Goal: Information Seeking & Learning: Learn about a topic

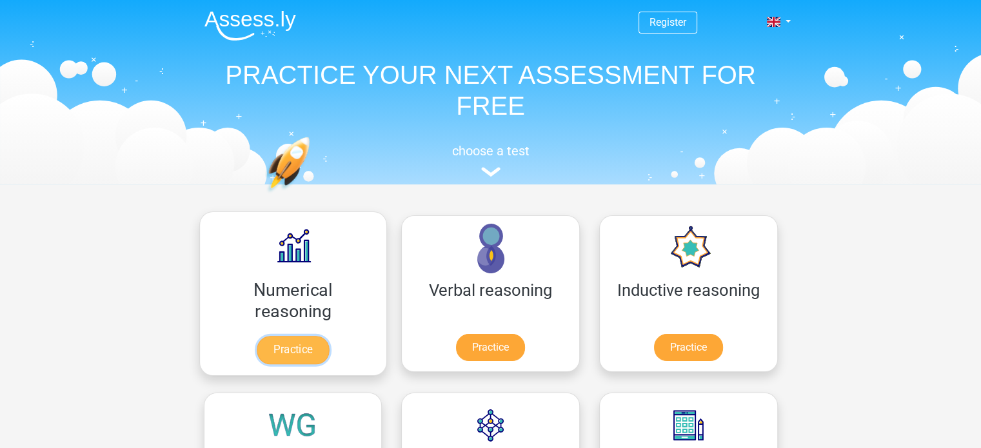
click at [269, 348] on link "Practice" at bounding box center [293, 350] width 72 height 28
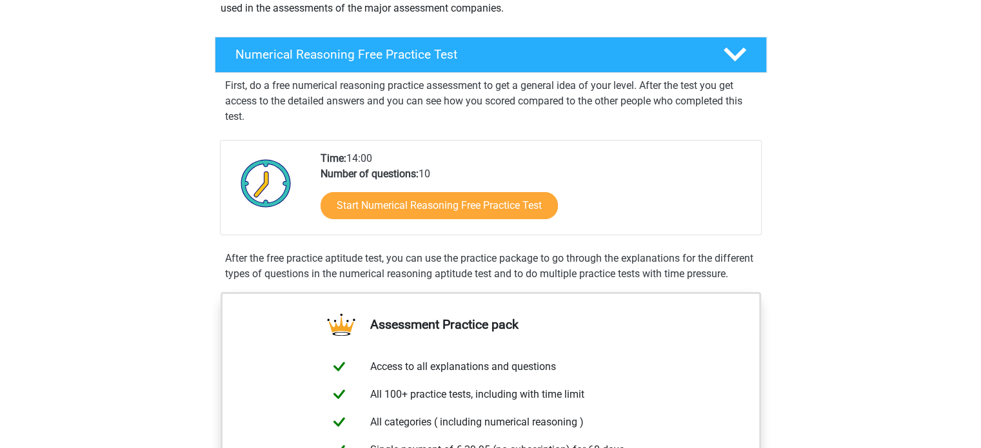
scroll to position [194, 0]
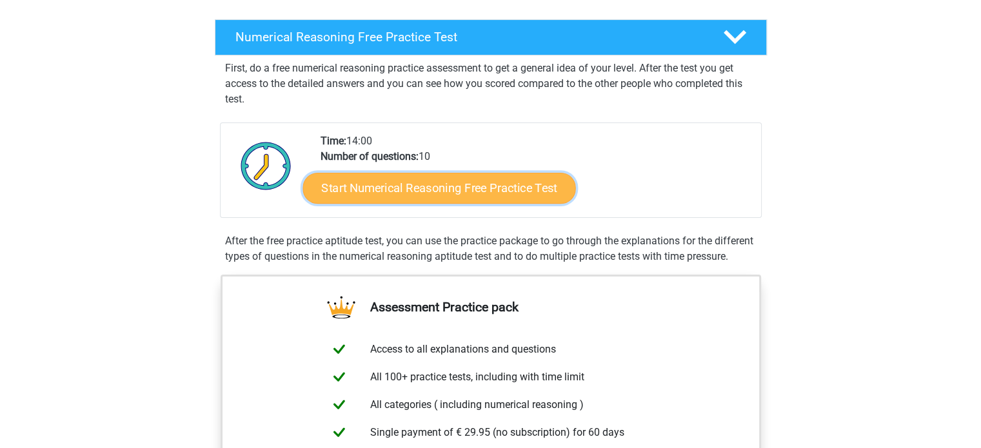
click at [412, 184] on link "Start Numerical Reasoning Free Practice Test" at bounding box center [439, 187] width 273 height 31
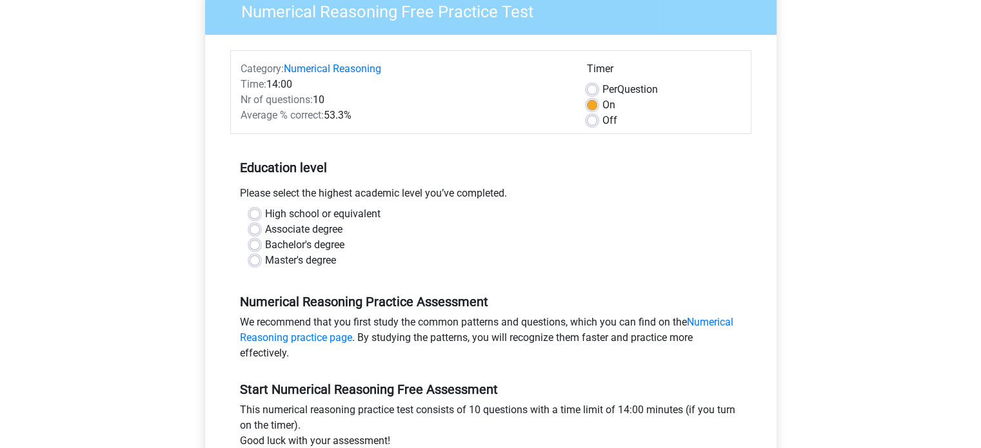
scroll to position [129, 0]
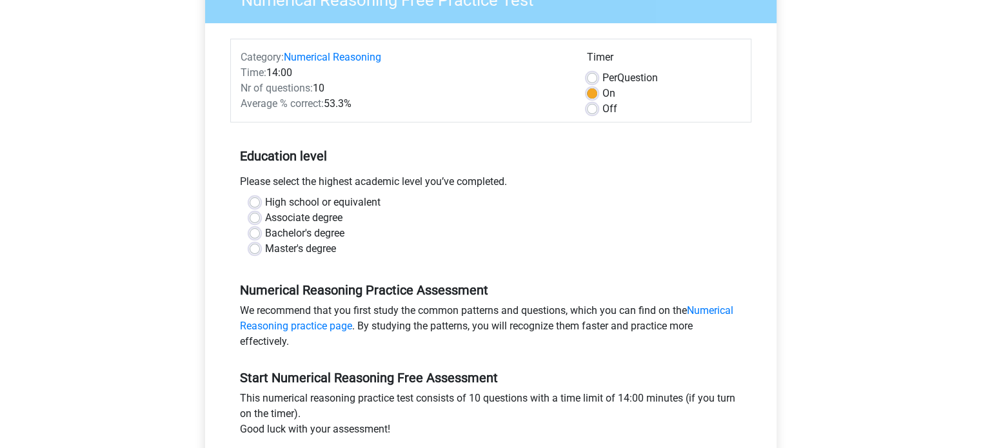
click at [265, 247] on label "Master's degree" at bounding box center [300, 248] width 71 height 15
click at [254, 247] on input "Master's degree" at bounding box center [255, 247] width 10 height 13
radio input "true"
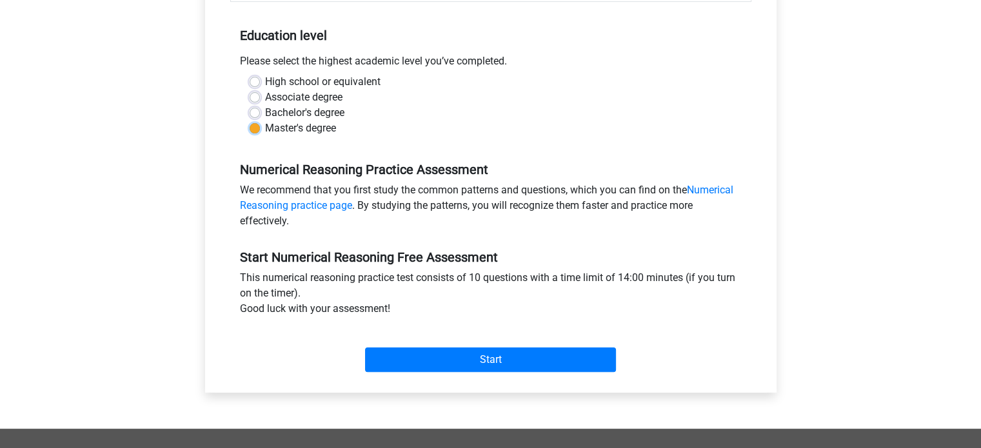
scroll to position [258, 0]
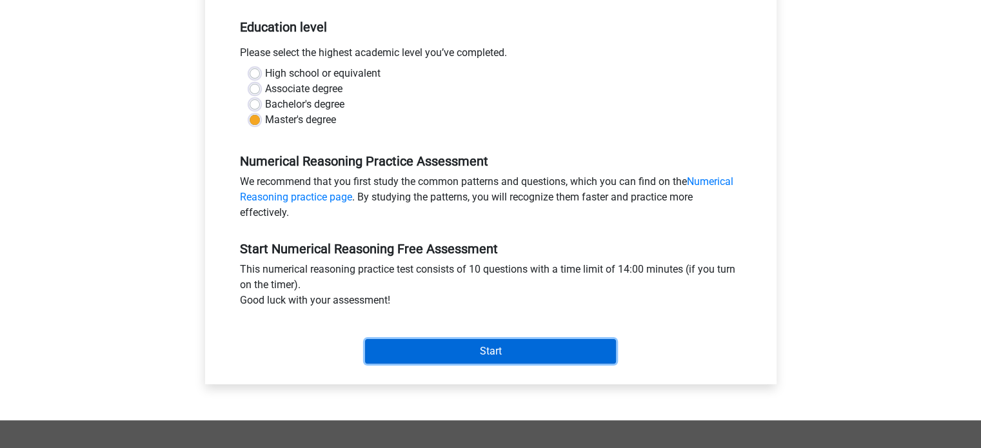
click at [490, 351] on input "Start" at bounding box center [490, 351] width 251 height 25
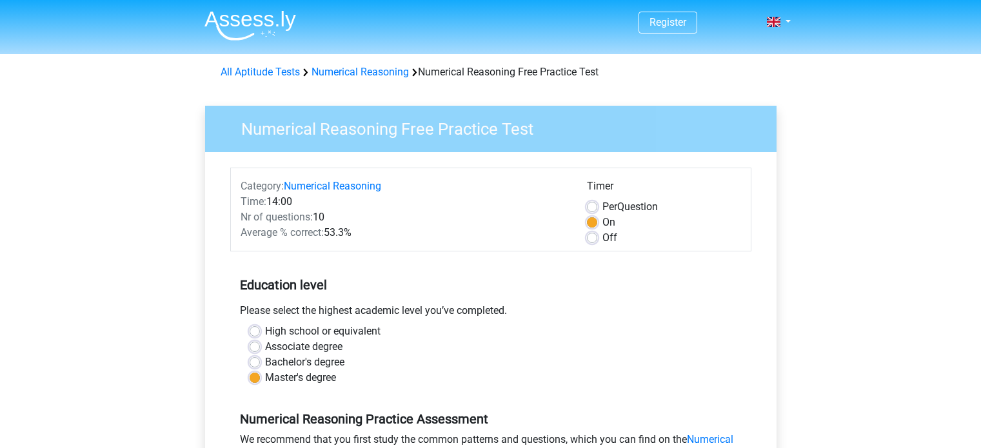
scroll to position [258, 0]
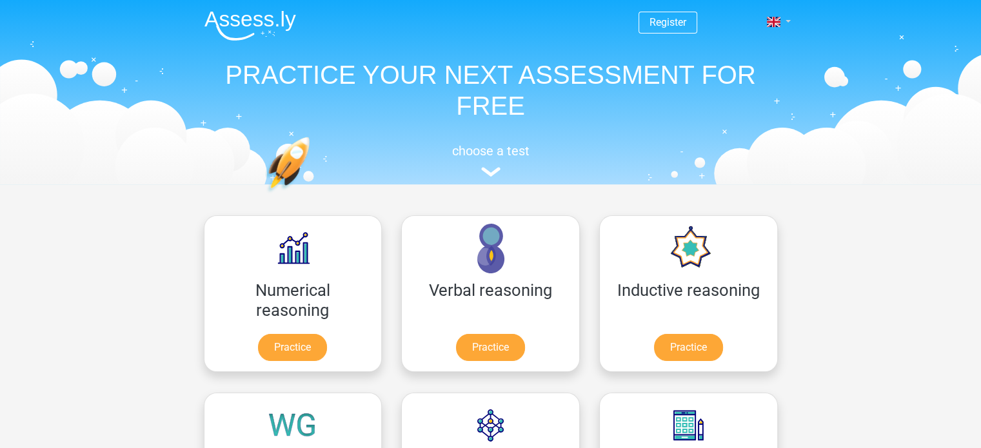
click at [788, 17] on link at bounding box center [775, 21] width 26 height 15
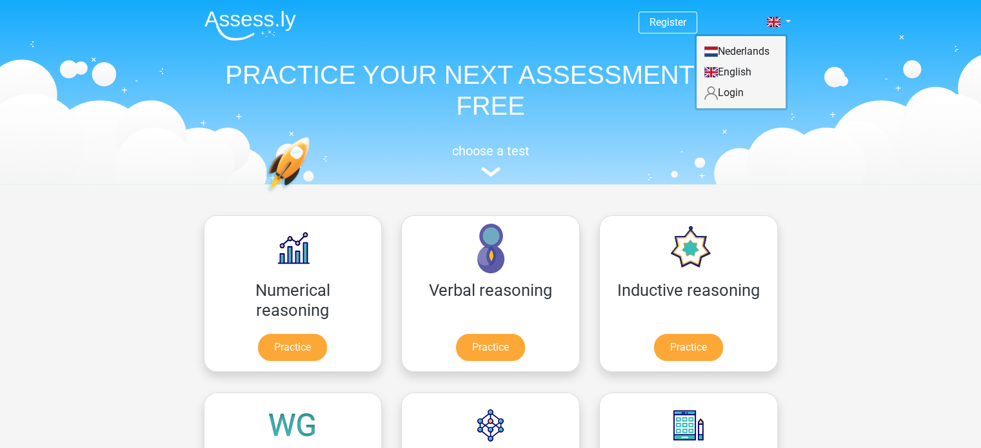
click at [754, 50] on link "Nederlands" at bounding box center [741, 51] width 89 height 21
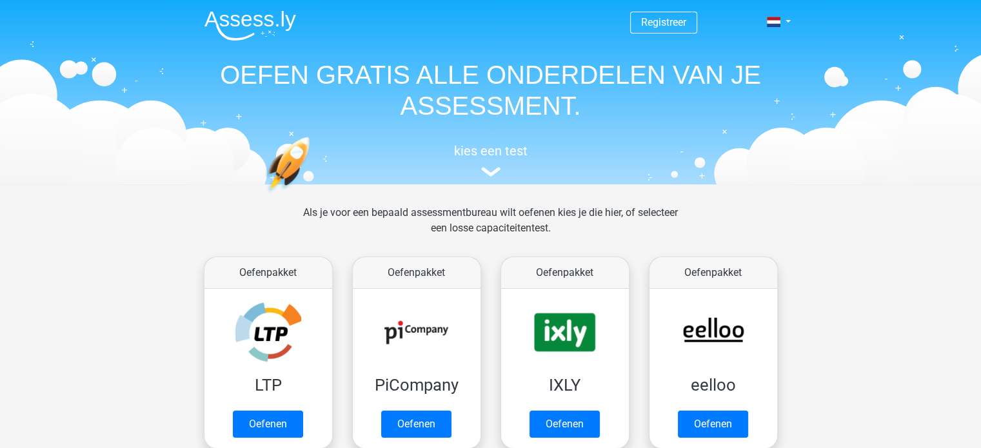
scroll to position [65, 0]
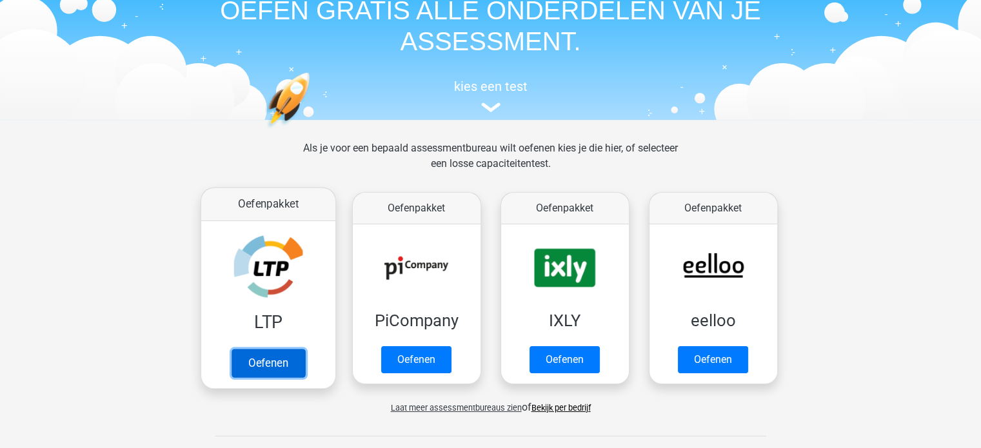
click at [278, 363] on link "Oefenen" at bounding box center [268, 363] width 74 height 28
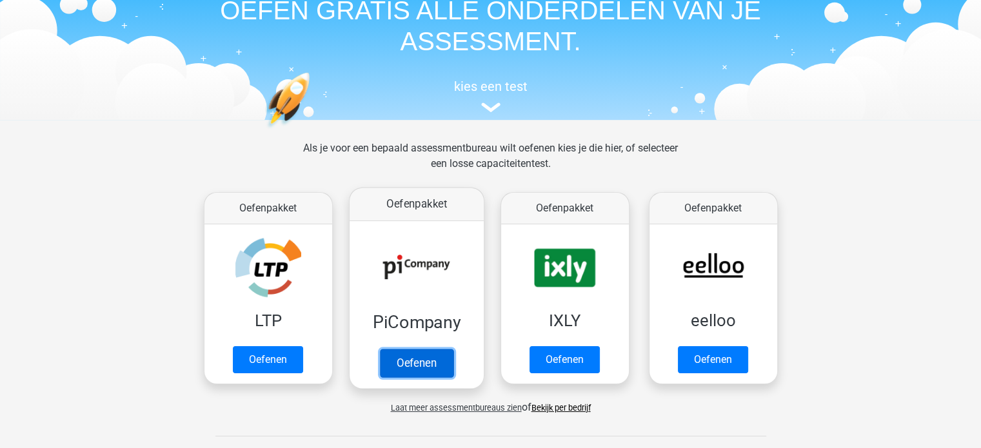
click at [405, 357] on link "Oefenen" at bounding box center [416, 363] width 74 height 28
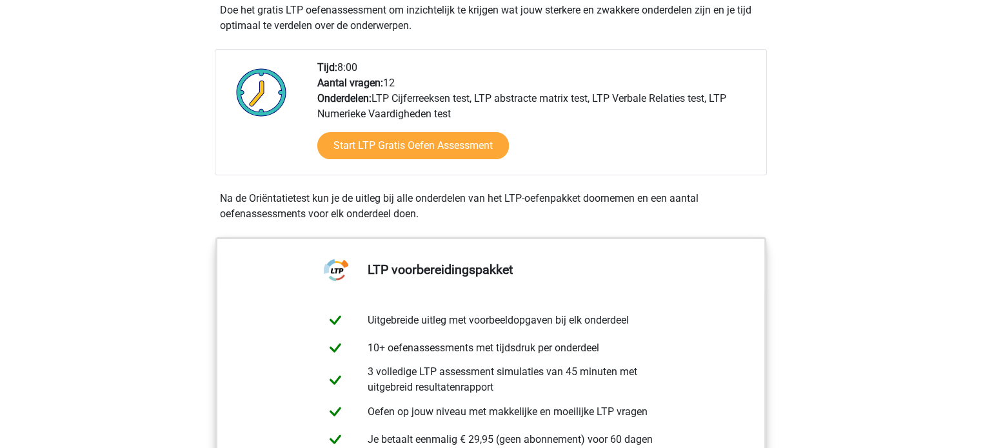
scroll to position [258, 0]
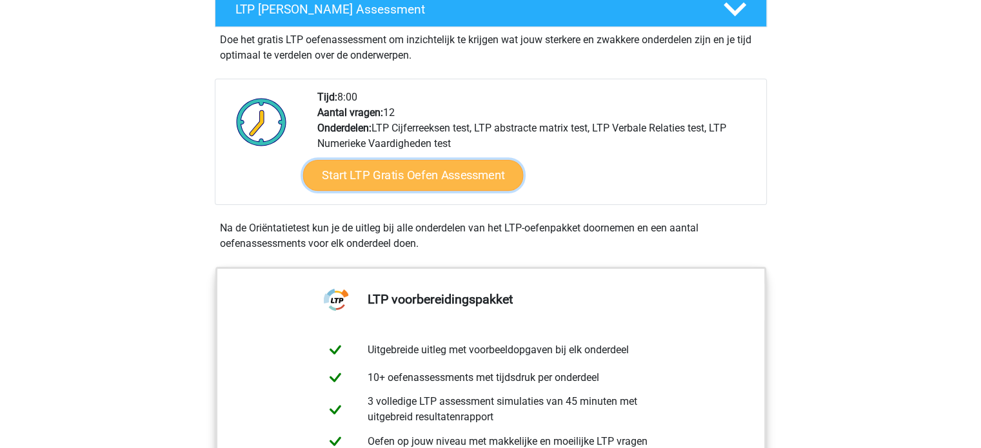
click at [400, 173] on link "Start LTP Gratis Oefen Assessment" at bounding box center [413, 175] width 221 height 31
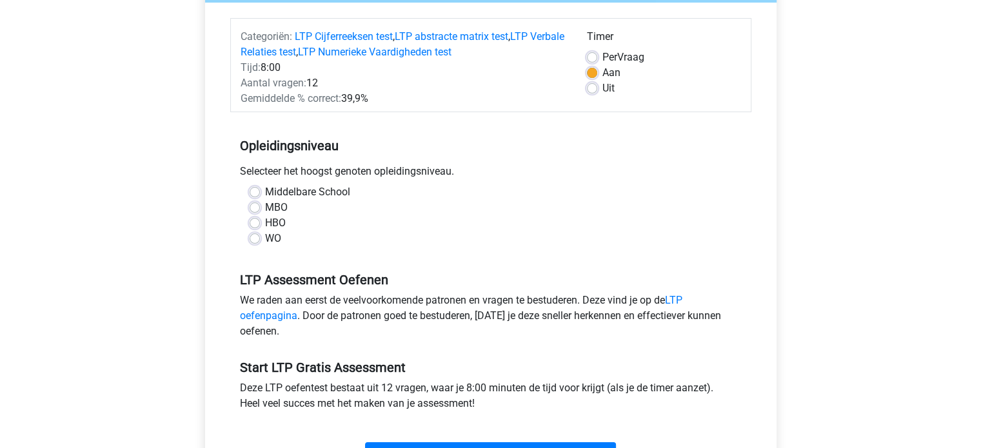
scroll to position [129, 0]
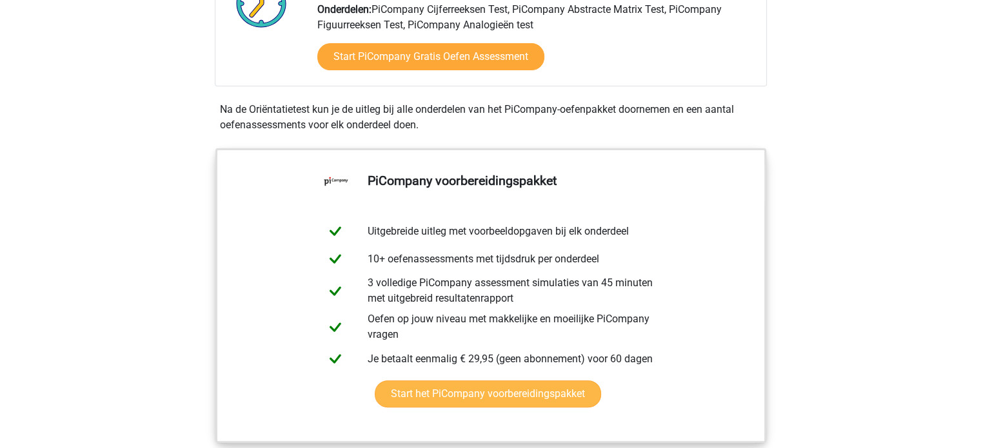
scroll to position [323, 0]
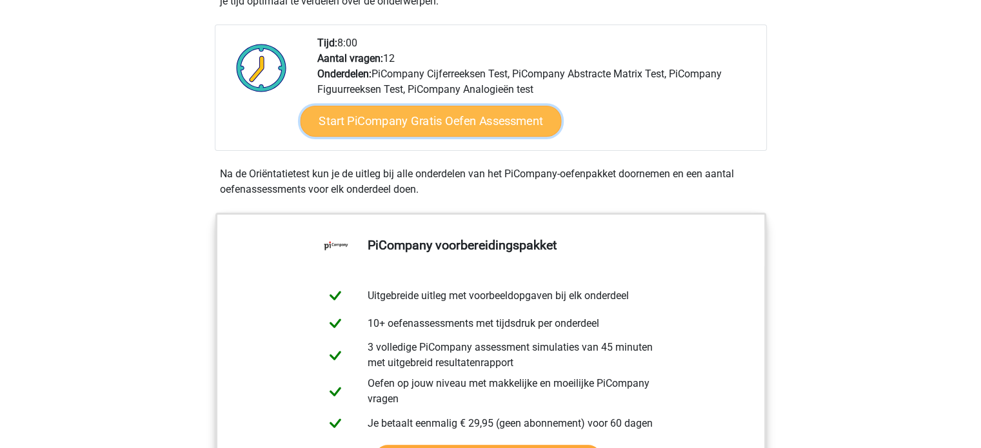
click at [427, 133] on link "Start PiCompany Gratis Oefen Assessment" at bounding box center [430, 121] width 261 height 31
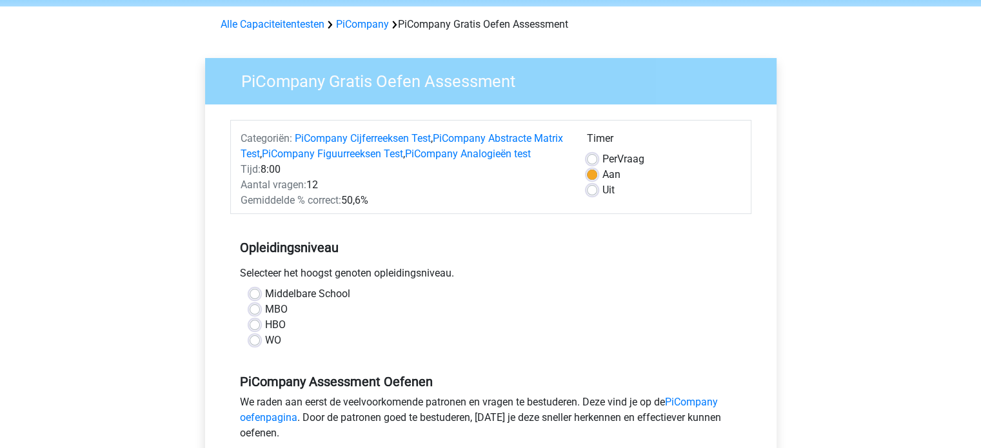
scroll to position [129, 0]
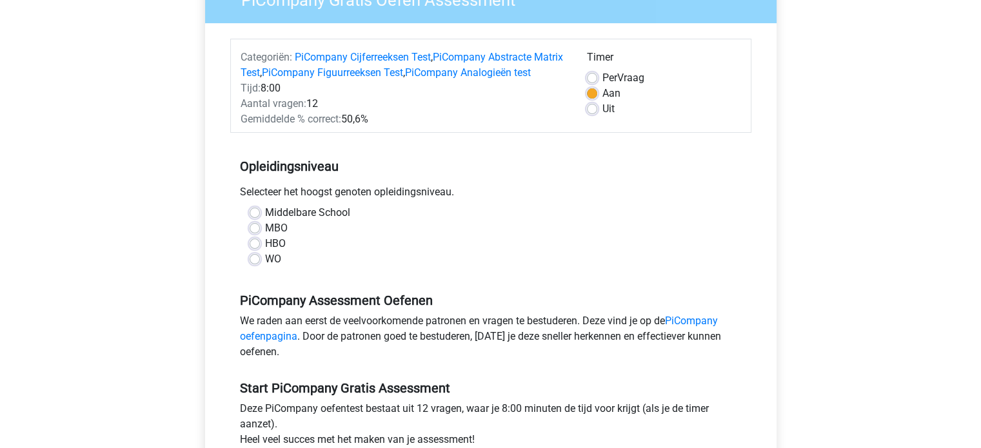
click at [265, 267] on label "WO" at bounding box center [273, 259] width 16 height 15
click at [253, 265] on input "WO" at bounding box center [255, 258] width 10 height 13
radio input "true"
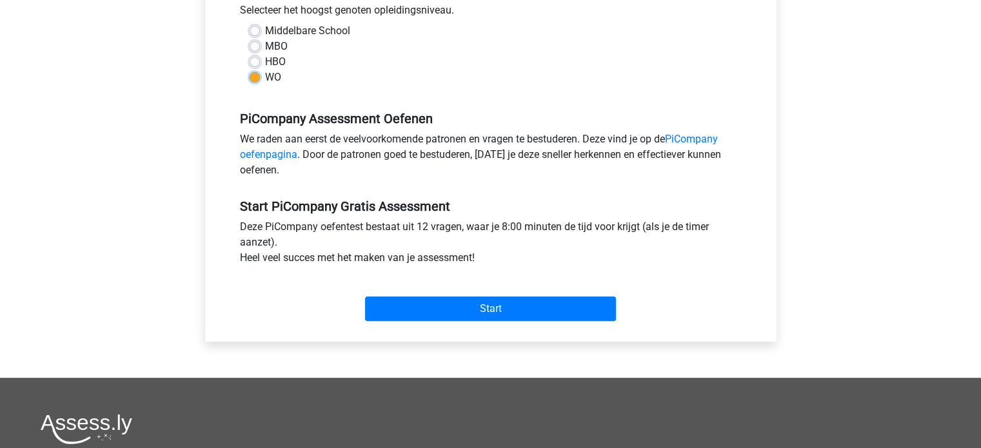
scroll to position [323, 0]
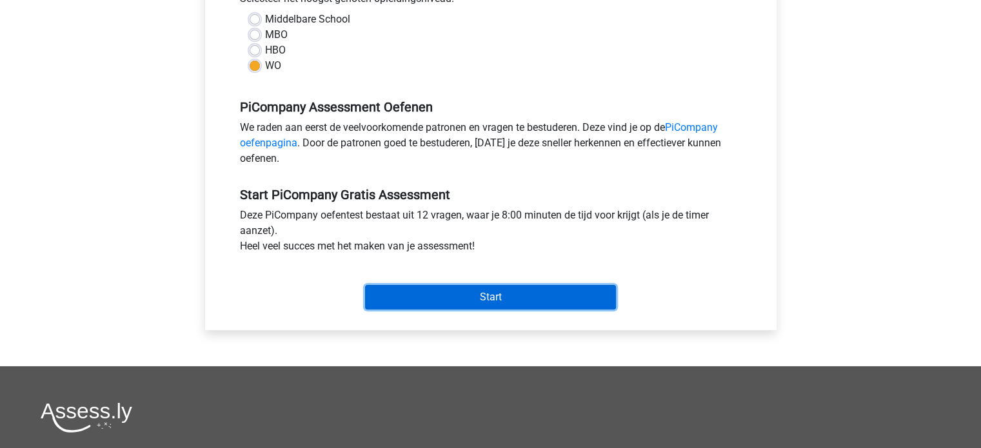
click at [503, 309] on input "Start" at bounding box center [490, 297] width 251 height 25
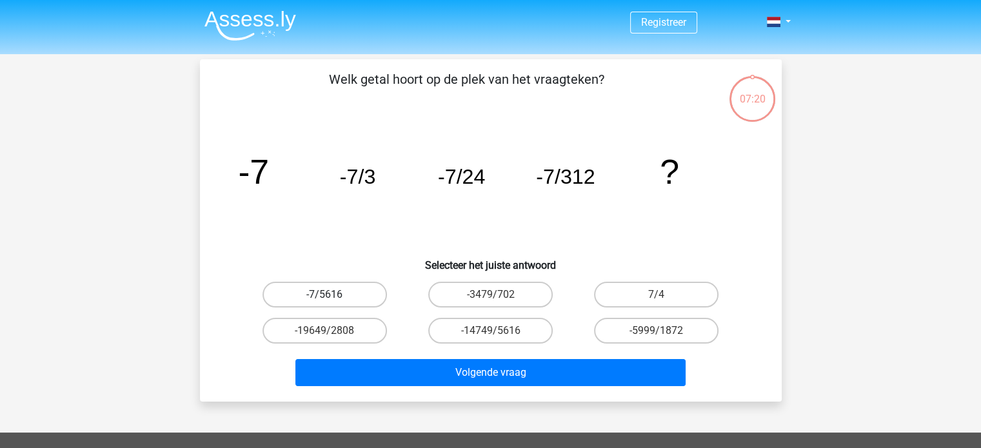
click at [351, 290] on label "-7/5616" at bounding box center [325, 295] width 125 height 26
click at [333, 295] on input "-7/5616" at bounding box center [328, 299] width 8 height 8
radio input "true"
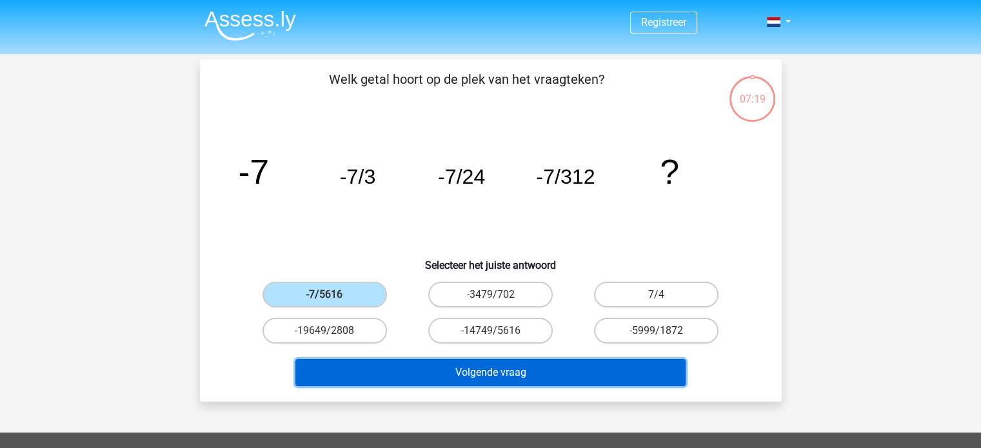
click at [483, 369] on button "Volgende vraag" at bounding box center [490, 372] width 390 height 27
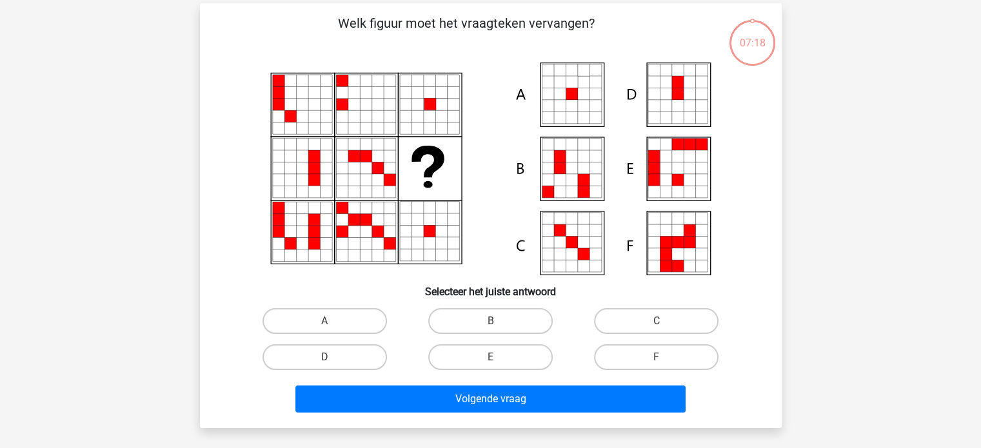
scroll to position [59, 0]
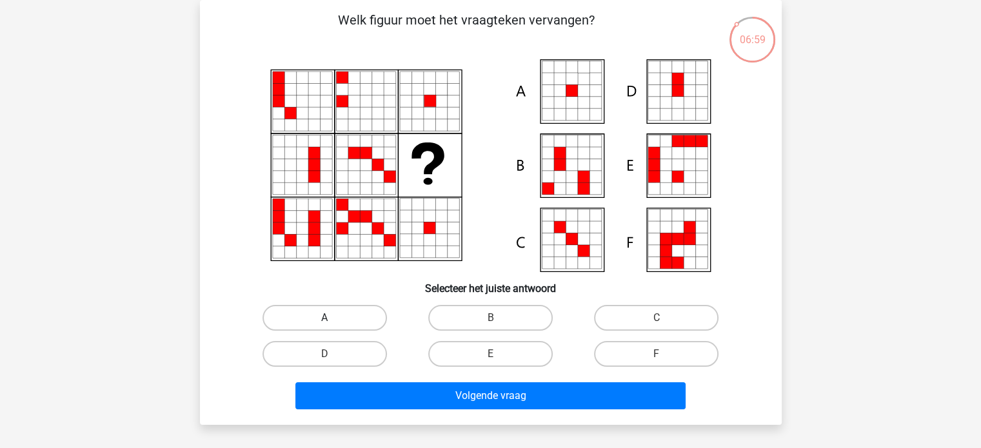
click at [333, 317] on label "A" at bounding box center [325, 318] width 125 height 26
click at [333, 318] on input "A" at bounding box center [328, 322] width 8 height 8
radio input "true"
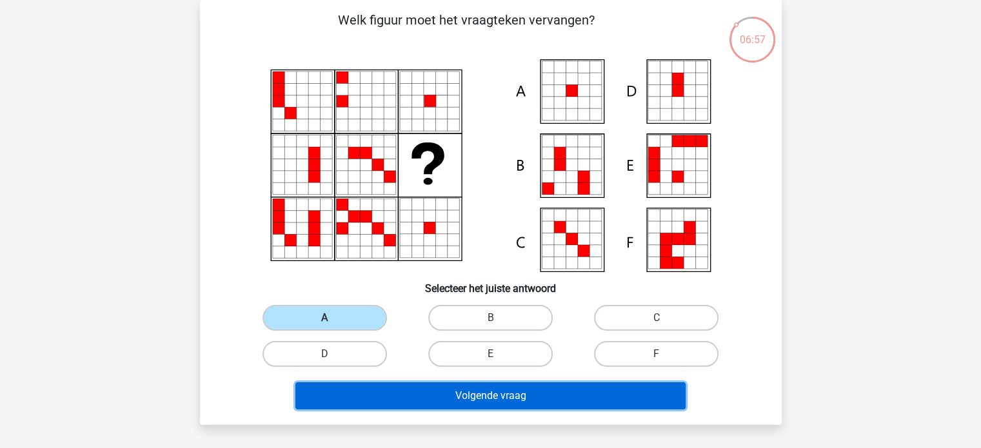
click at [494, 390] on button "Volgende vraag" at bounding box center [490, 396] width 390 height 27
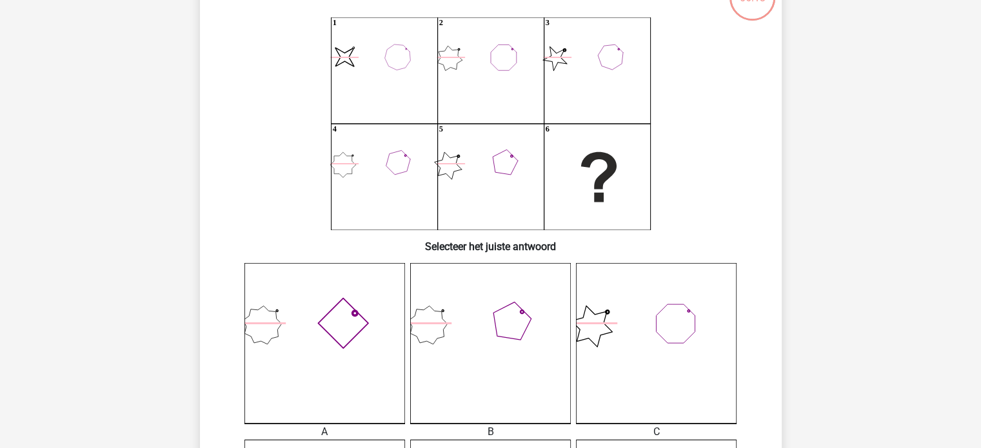
scroll to position [124, 0]
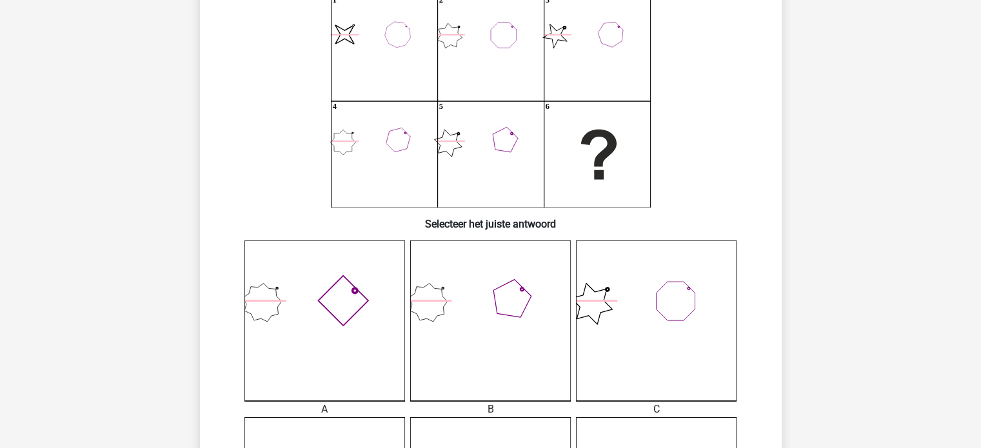
click at [511, 343] on icon at bounding box center [490, 321] width 161 height 161
click at [508, 345] on icon at bounding box center [490, 321] width 161 height 161
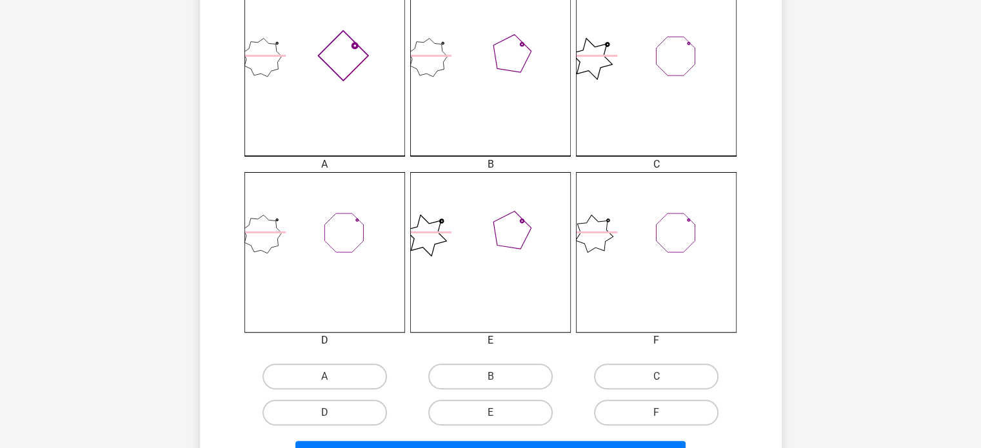
scroll to position [446, 0]
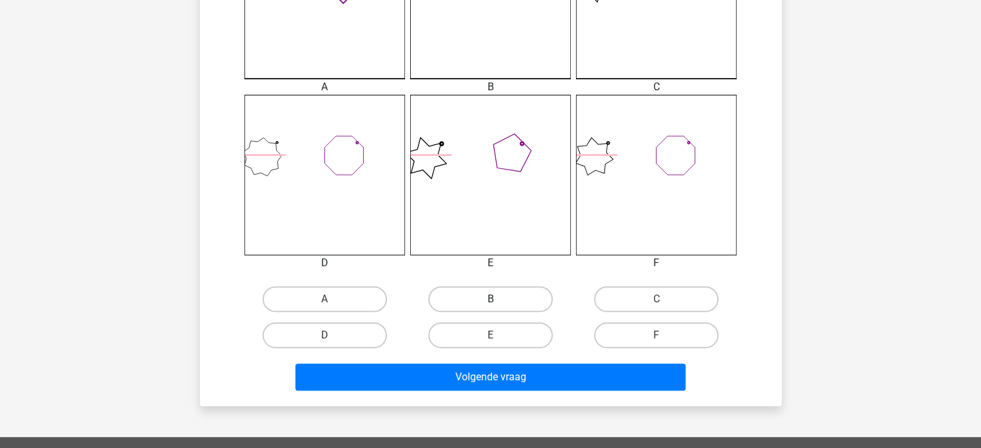
click at [499, 297] on label "B" at bounding box center [490, 299] width 125 height 26
click at [499, 299] on input "B" at bounding box center [494, 303] width 8 height 8
radio input "true"
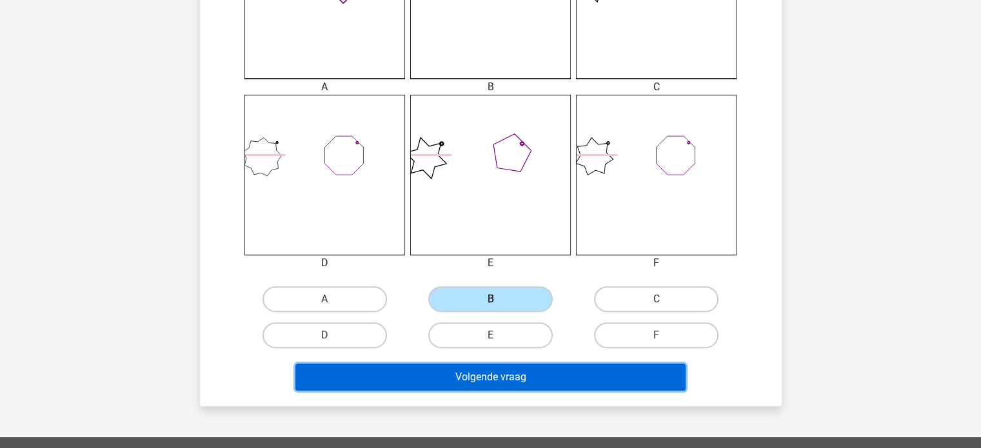
click at [517, 368] on button "Volgende vraag" at bounding box center [490, 377] width 390 height 27
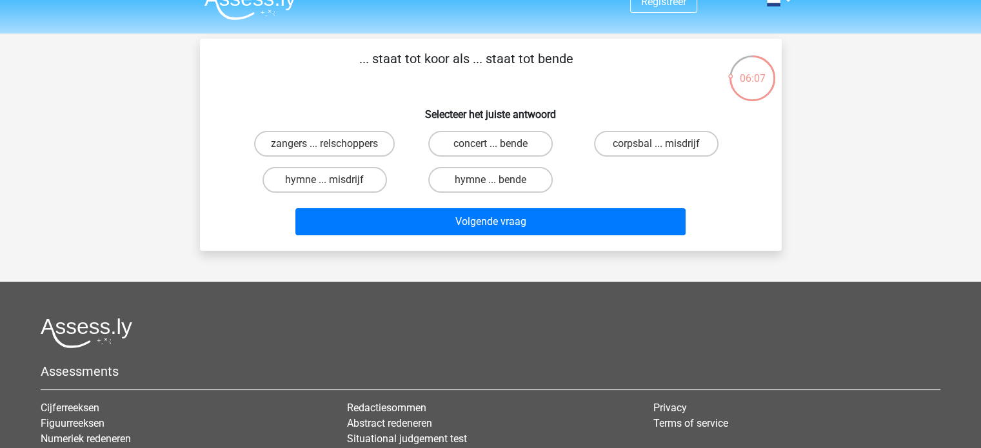
scroll to position [0, 0]
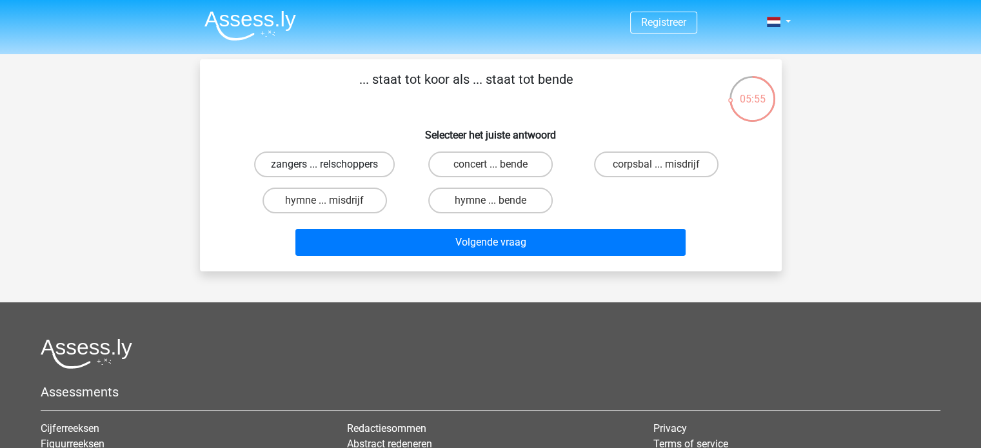
click at [322, 162] on label "zangers ... relschoppers" at bounding box center [324, 165] width 141 height 26
click at [324, 165] on input "zangers ... relschoppers" at bounding box center [328, 169] width 8 height 8
radio input "true"
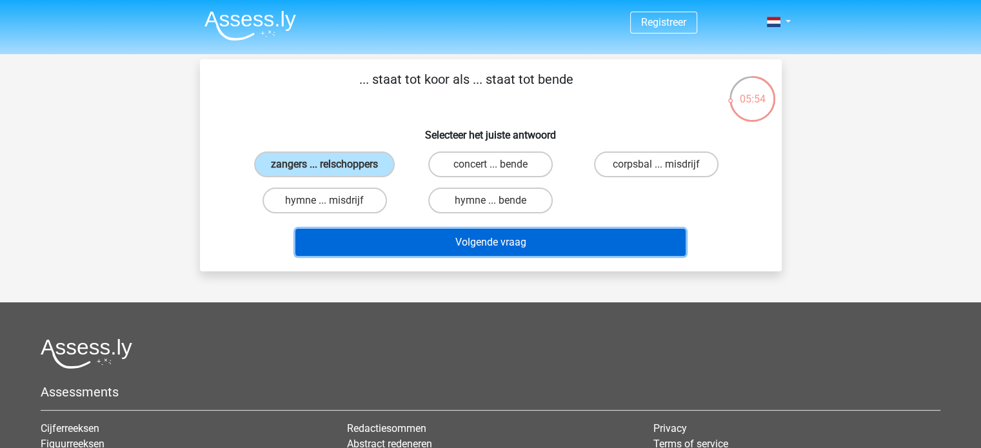
click at [490, 237] on button "Volgende vraag" at bounding box center [490, 242] width 390 height 27
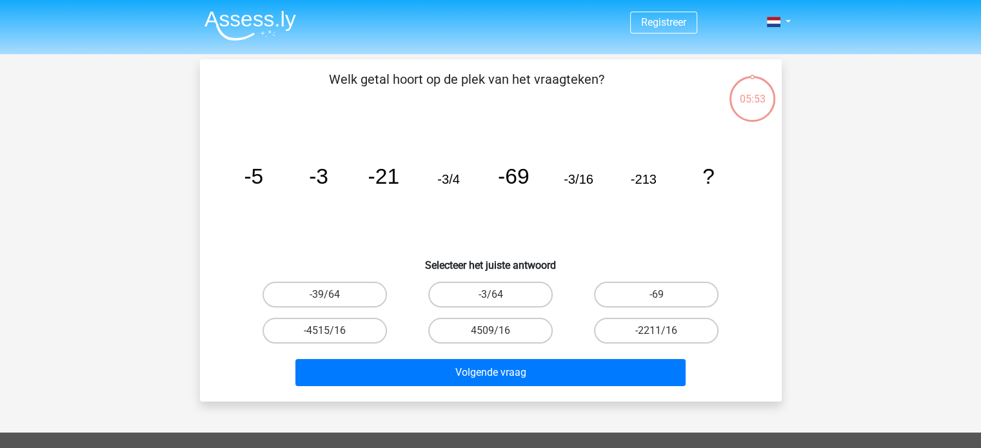
scroll to position [59, 0]
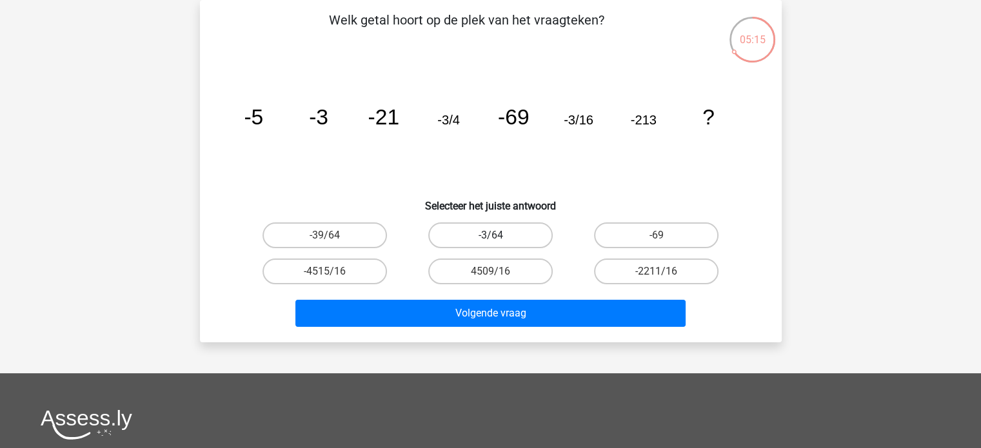
click at [493, 233] on label "-3/64" at bounding box center [490, 236] width 125 height 26
click at [493, 235] on input "-3/64" at bounding box center [494, 239] width 8 height 8
radio input "true"
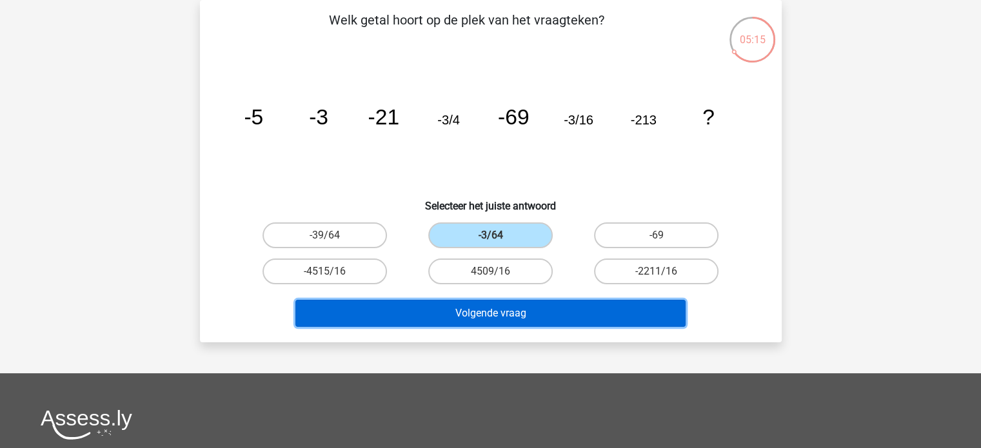
click at [520, 310] on button "Volgende vraag" at bounding box center [490, 313] width 390 height 27
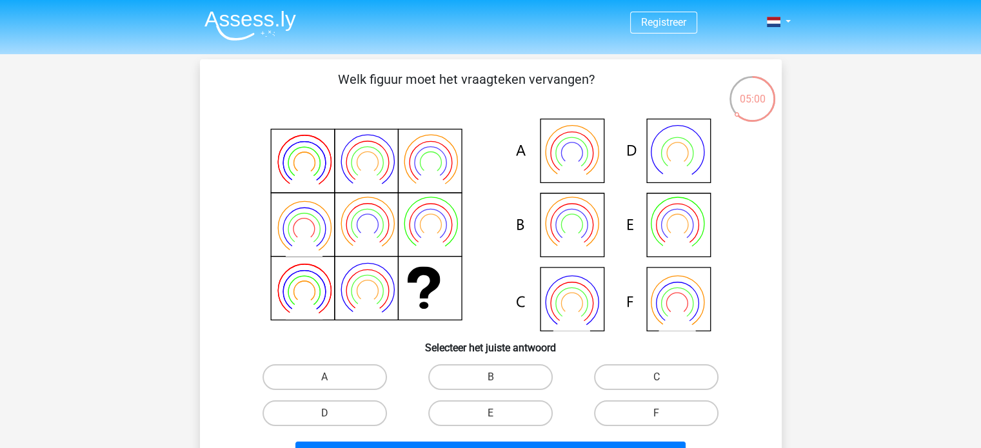
scroll to position [65, 0]
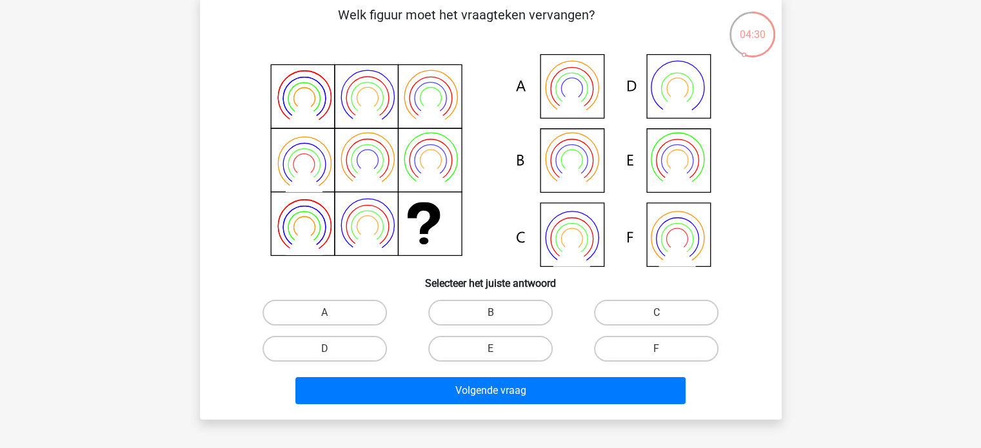
click at [583, 234] on icon at bounding box center [491, 160] width 520 height 213
click at [648, 309] on label "C" at bounding box center [656, 313] width 125 height 26
click at [657, 313] on input "C" at bounding box center [661, 317] width 8 height 8
radio input "true"
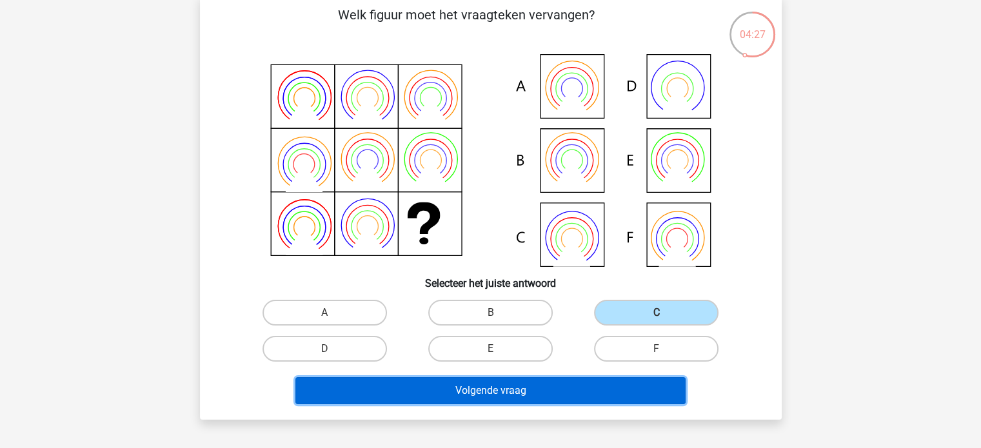
click at [506, 388] on button "Volgende vraag" at bounding box center [490, 390] width 390 height 27
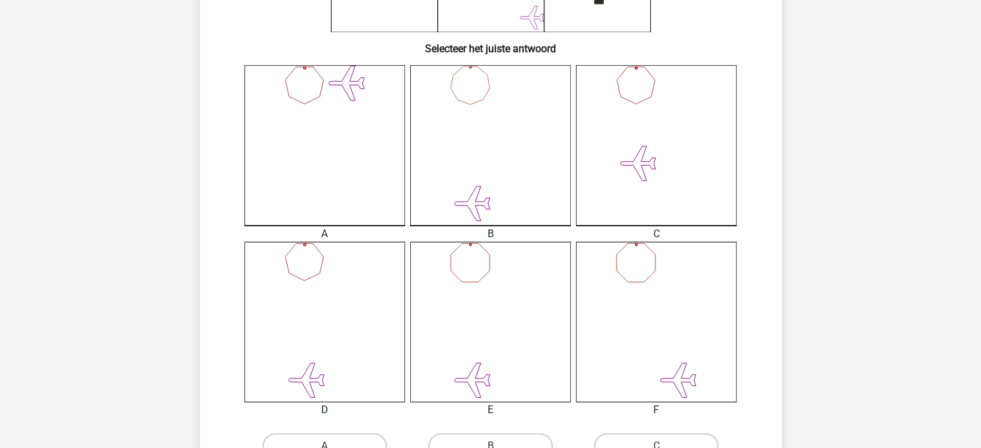
scroll to position [382, 0]
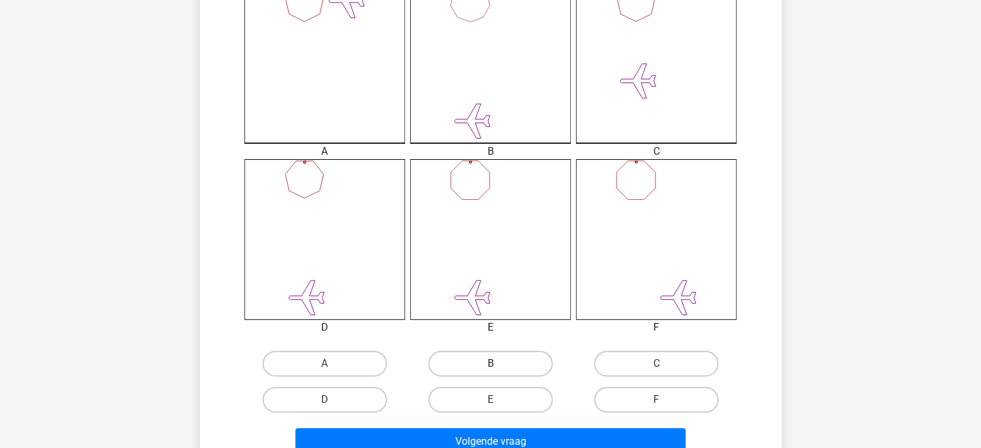
click at [480, 355] on label "B" at bounding box center [490, 364] width 125 height 26
click at [490, 364] on input "B" at bounding box center [494, 368] width 8 height 8
radio input "true"
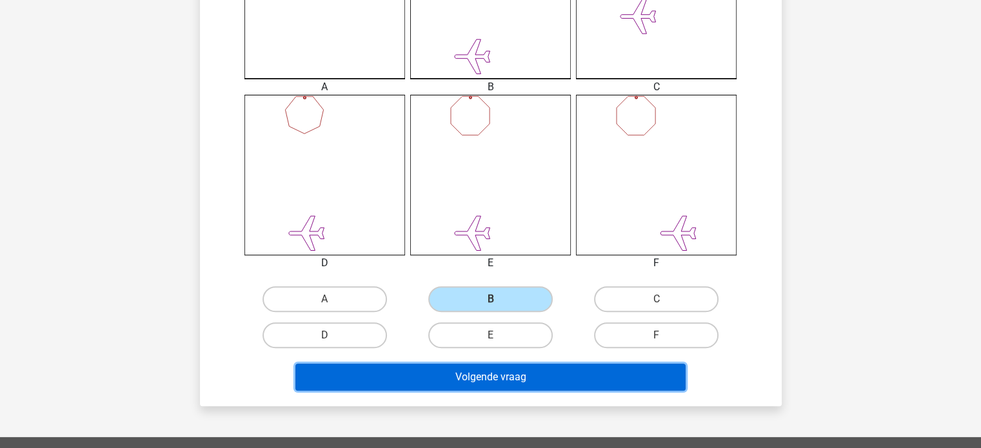
click at [501, 381] on button "Volgende vraag" at bounding box center [490, 377] width 390 height 27
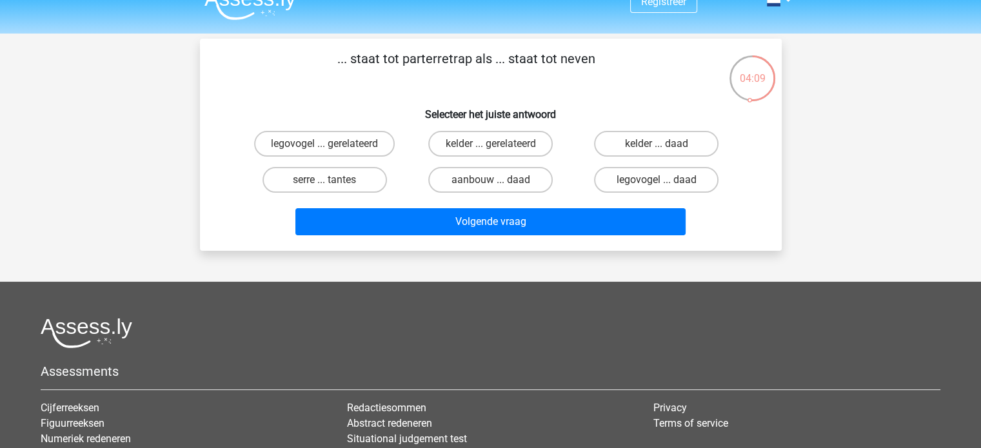
scroll to position [0, 0]
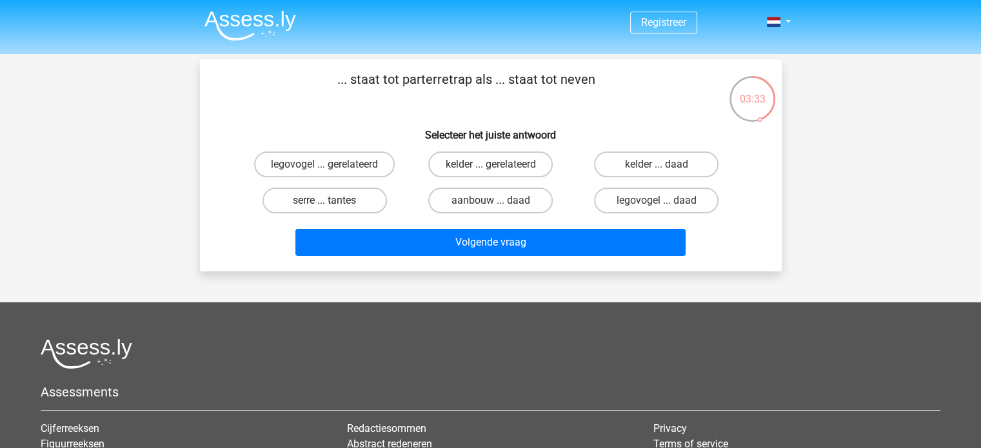
click at [346, 198] on label "serre ... tantes" at bounding box center [325, 201] width 125 height 26
click at [333, 201] on input "serre ... tantes" at bounding box center [328, 205] width 8 height 8
radio input "true"
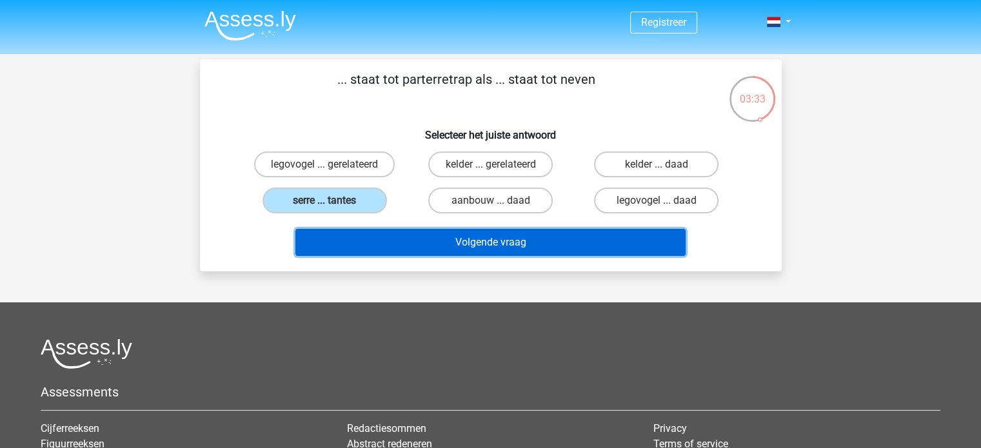
click at [477, 237] on button "Volgende vraag" at bounding box center [490, 242] width 390 height 27
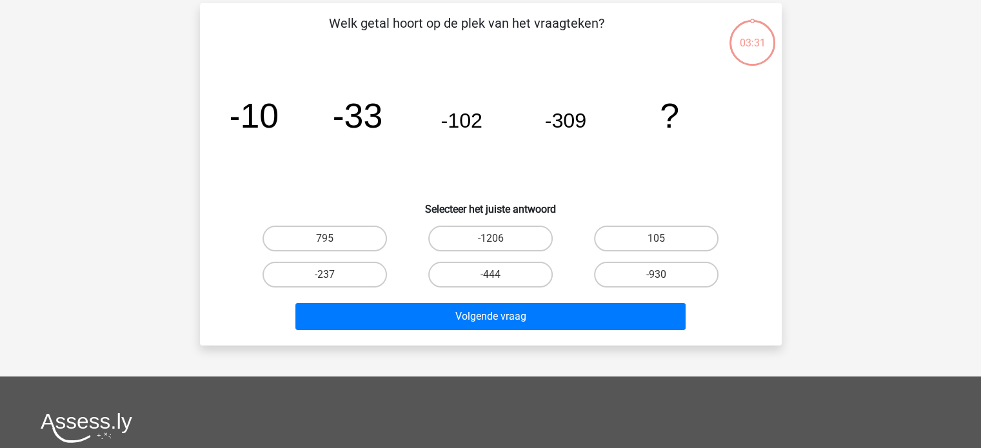
scroll to position [59, 0]
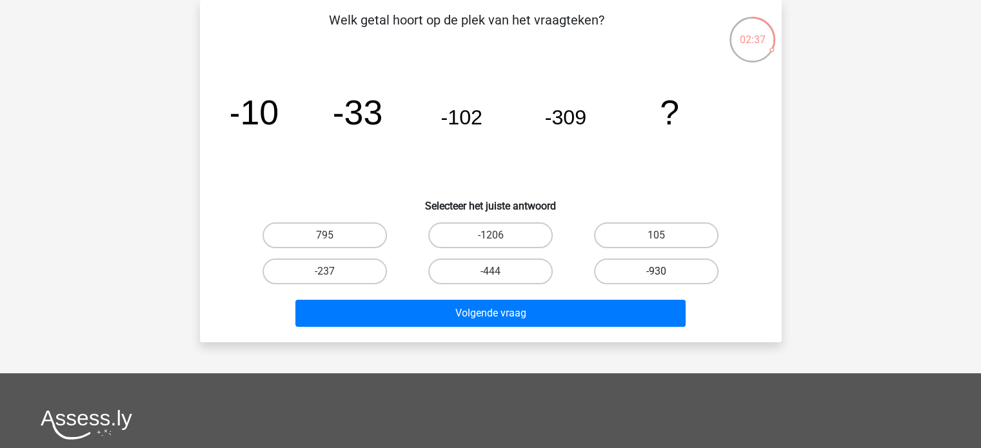
click at [663, 264] on label "-930" at bounding box center [656, 272] width 125 height 26
click at [663, 272] on input "-930" at bounding box center [661, 276] width 8 height 8
radio input "true"
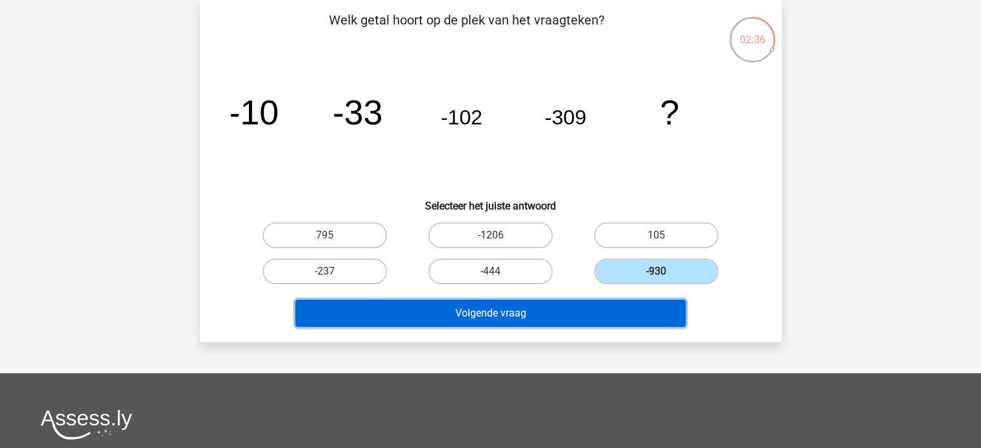
click at [526, 306] on button "Volgende vraag" at bounding box center [490, 313] width 390 height 27
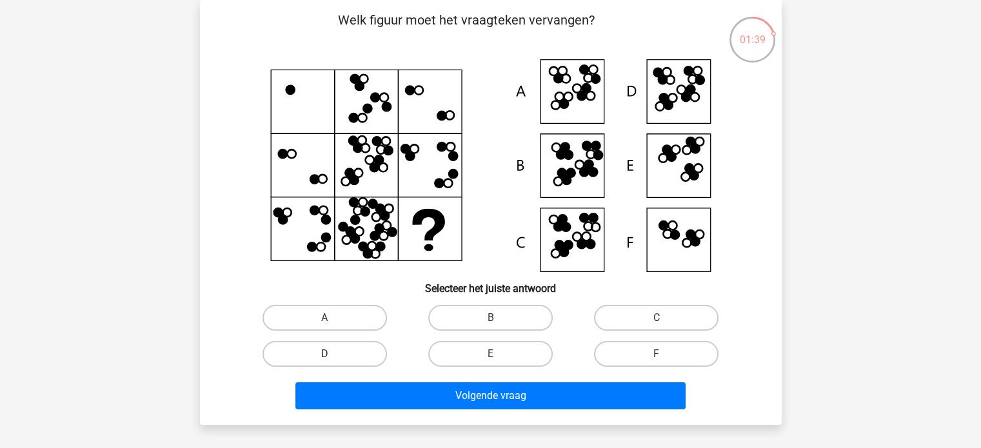
click at [357, 345] on label "D" at bounding box center [325, 354] width 125 height 26
click at [333, 354] on input "D" at bounding box center [328, 358] width 8 height 8
radio input "true"
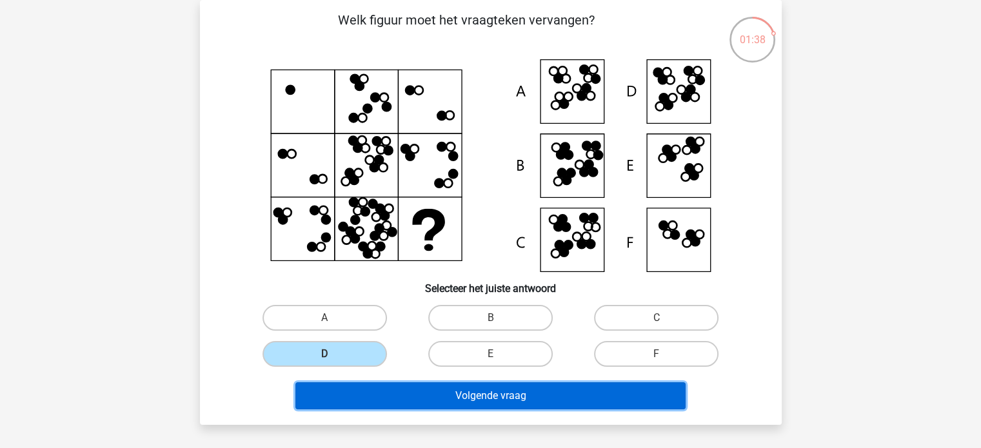
click at [483, 387] on button "Volgende vraag" at bounding box center [490, 396] width 390 height 27
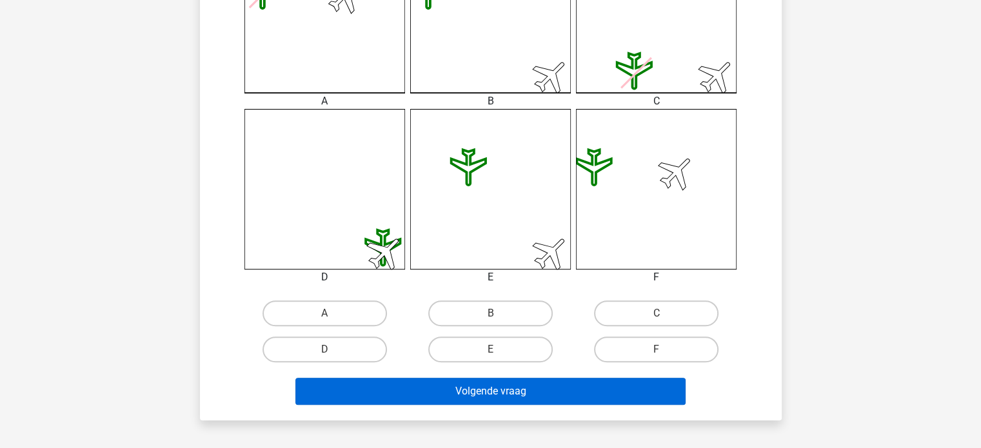
scroll to position [446, 0]
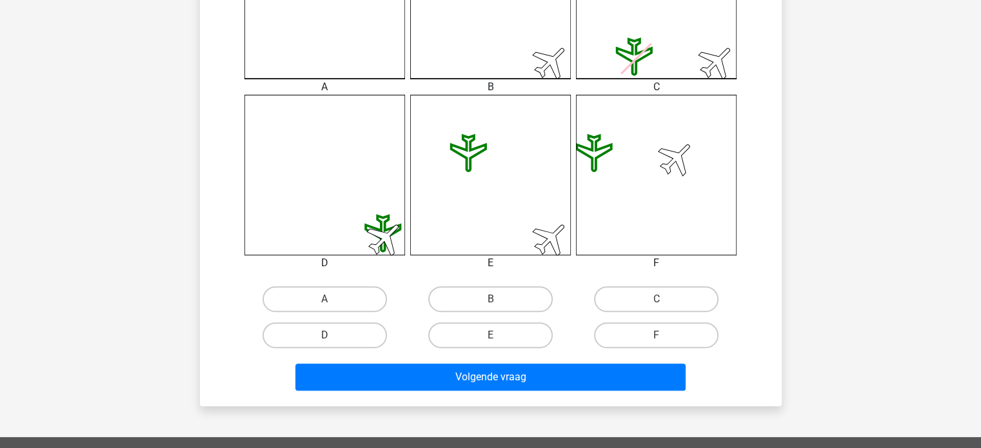
click at [324, 301] on input "A" at bounding box center [328, 303] width 8 height 8
radio input "true"
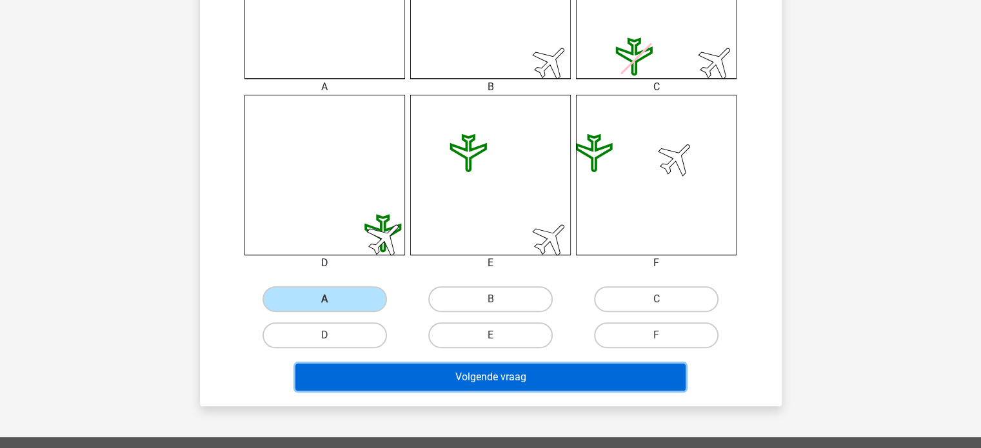
click at [490, 372] on button "Volgende vraag" at bounding box center [490, 377] width 390 height 27
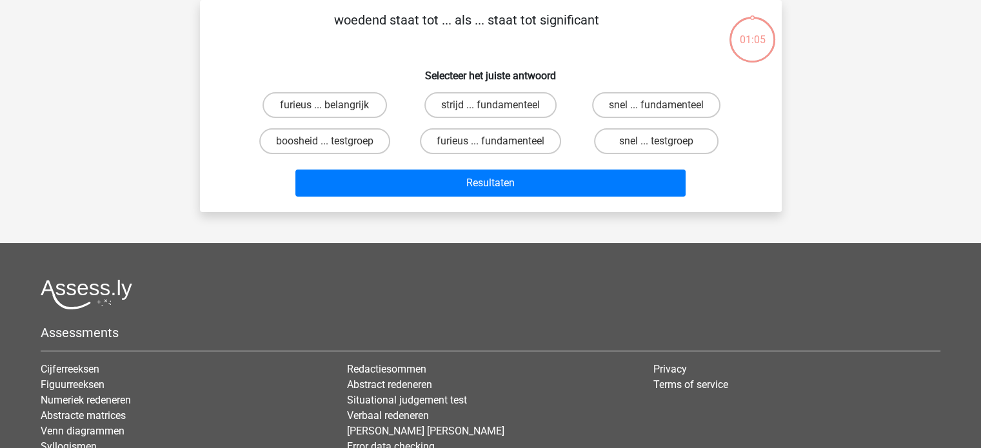
scroll to position [0, 0]
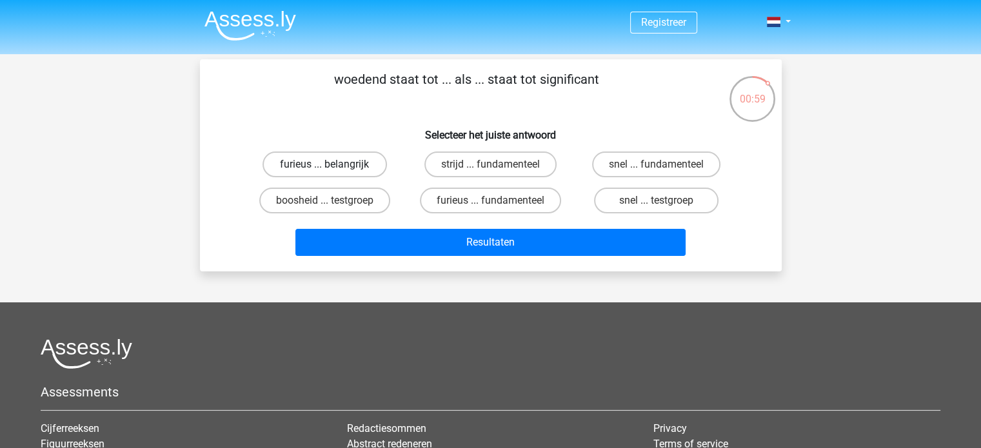
click at [343, 156] on label "furieus ... belangrijk" at bounding box center [325, 165] width 125 height 26
click at [333, 165] on input "furieus ... belangrijk" at bounding box center [328, 169] width 8 height 8
radio input "true"
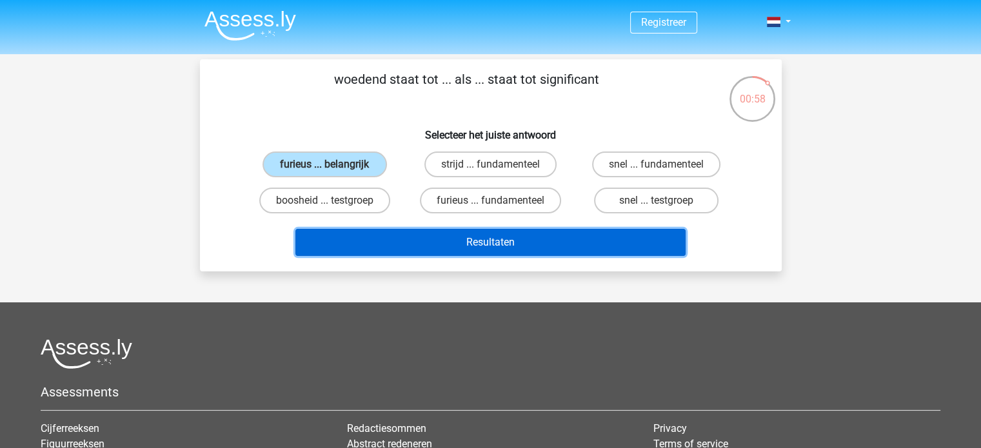
click at [486, 239] on button "Resultaten" at bounding box center [490, 242] width 390 height 27
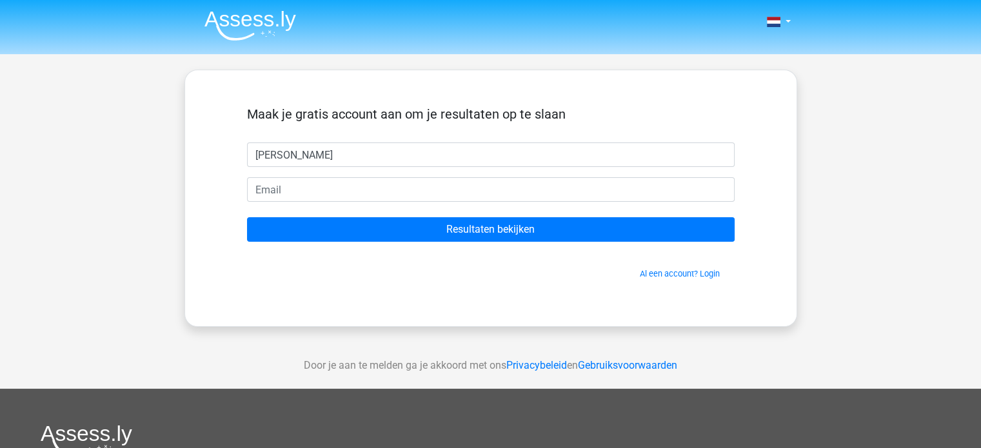
type input "[PERSON_NAME]"
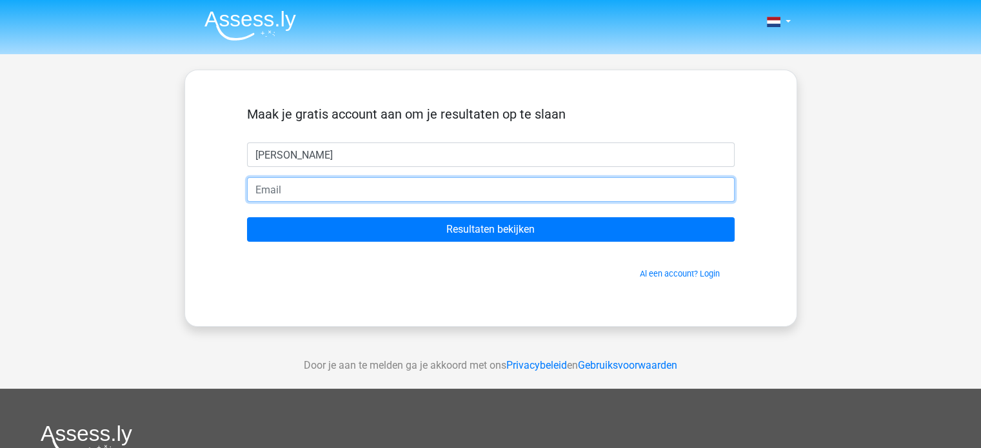
click at [274, 186] on input "email" at bounding box center [491, 189] width 488 height 25
type input "[PERSON_NAME][EMAIL_ADDRESS][DOMAIN_NAME]"
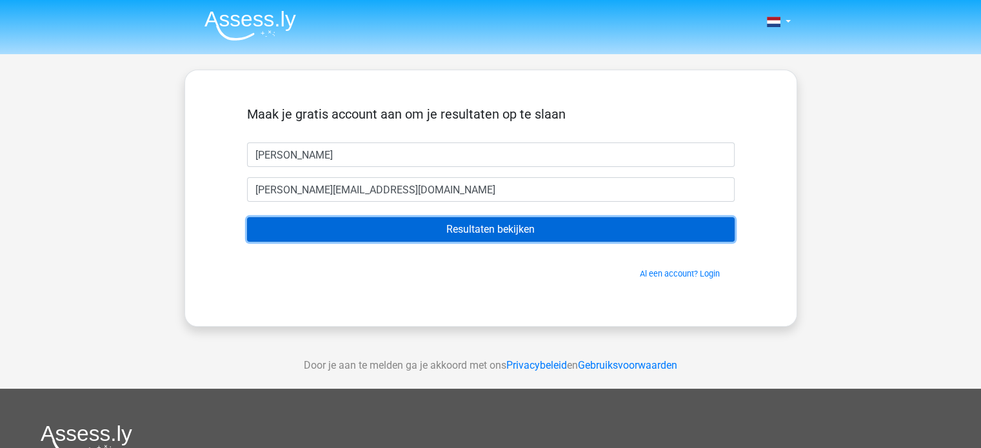
click at [495, 226] on input "Resultaten bekijken" at bounding box center [491, 229] width 488 height 25
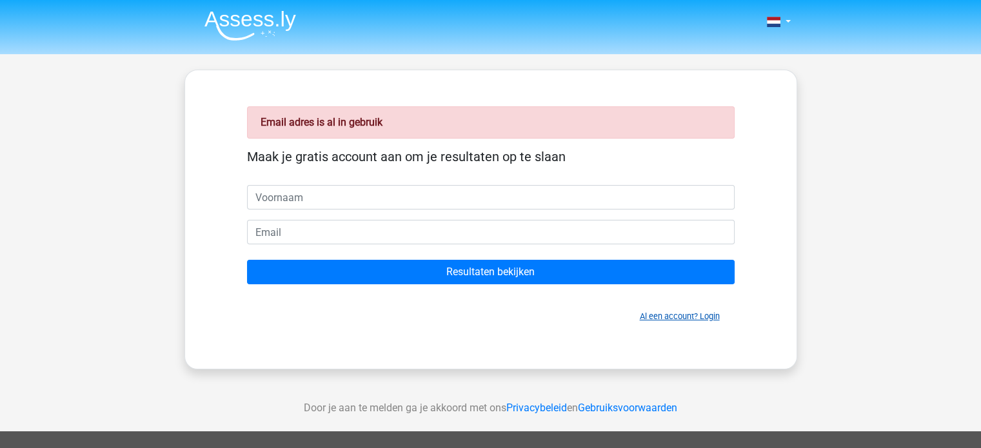
click at [672, 317] on link "Al een account? Login" at bounding box center [680, 317] width 80 height 10
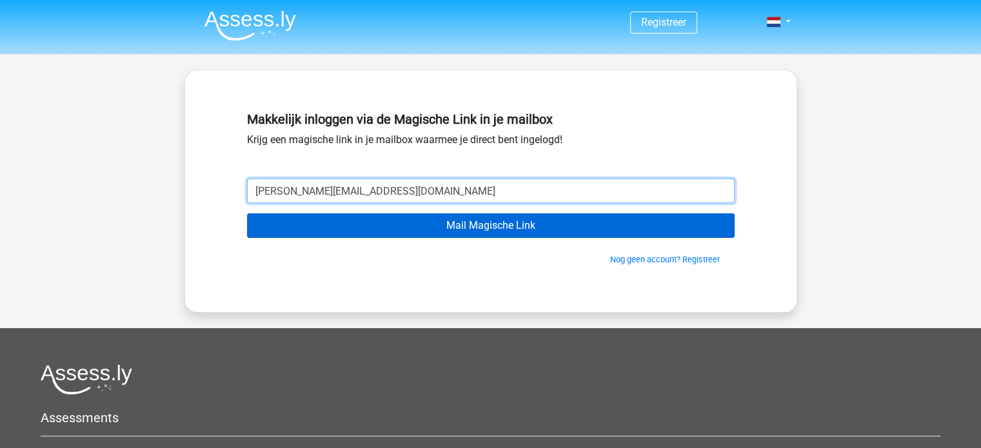
type input "[PERSON_NAME][EMAIL_ADDRESS][DOMAIN_NAME]"
click at [247, 214] on input "Mail Magische Link" at bounding box center [491, 226] width 488 height 25
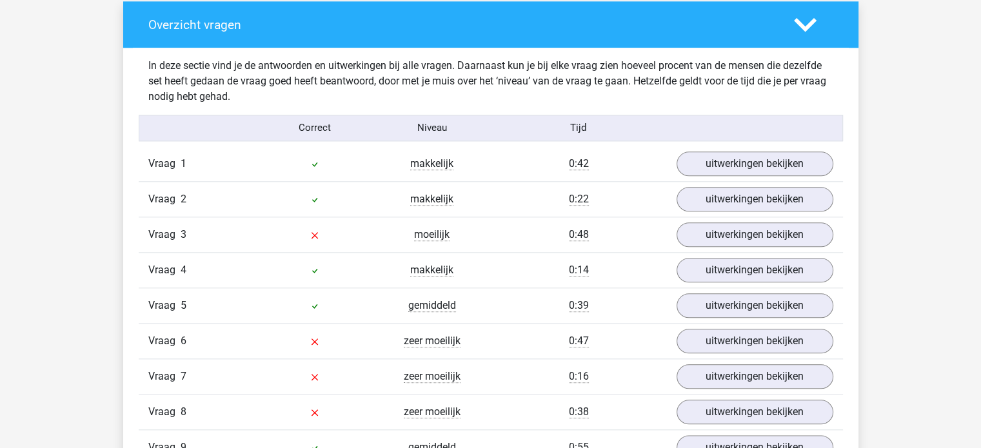
scroll to position [1419, 0]
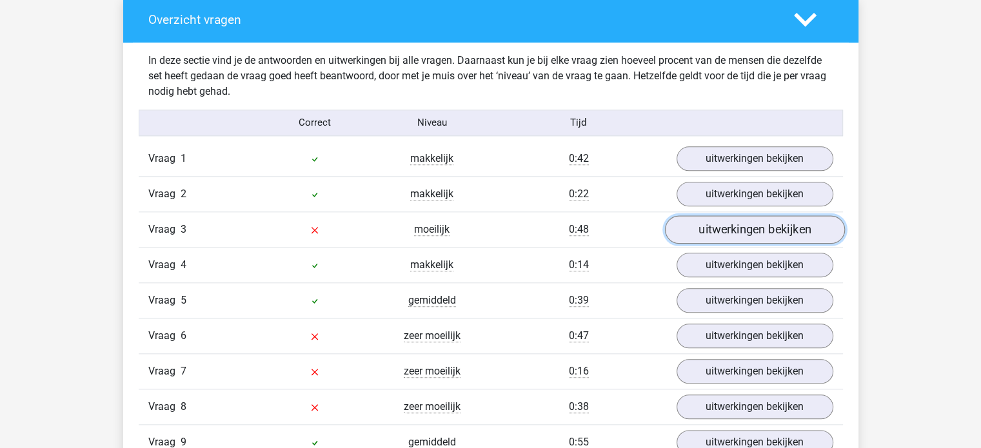
click at [719, 226] on link "uitwerkingen bekijken" at bounding box center [754, 229] width 180 height 28
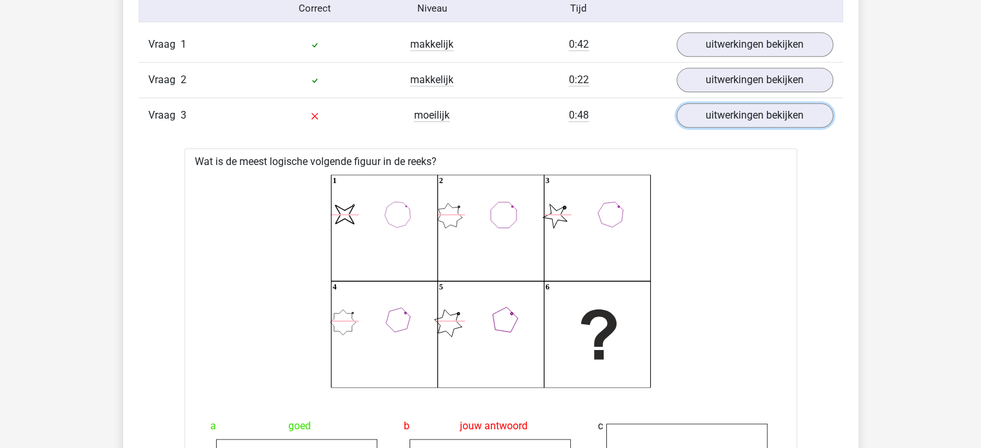
scroll to position [1613, 0]
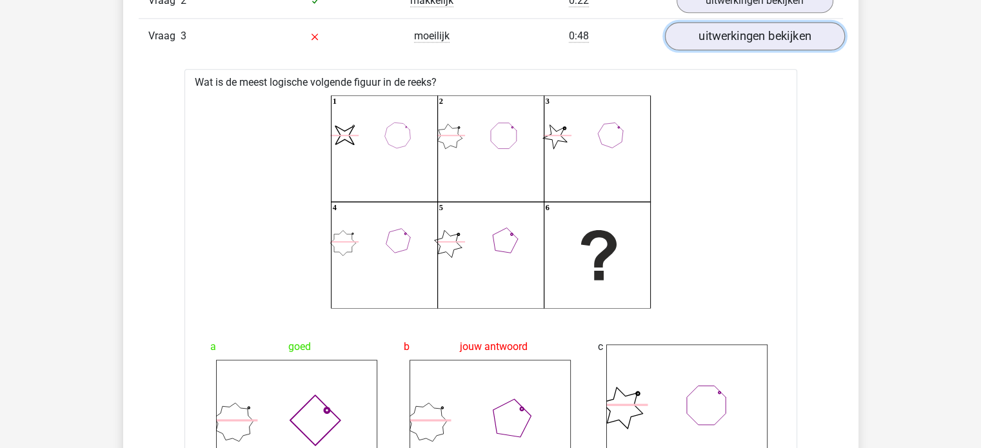
click at [726, 35] on link "uitwerkingen bekijken" at bounding box center [754, 36] width 180 height 28
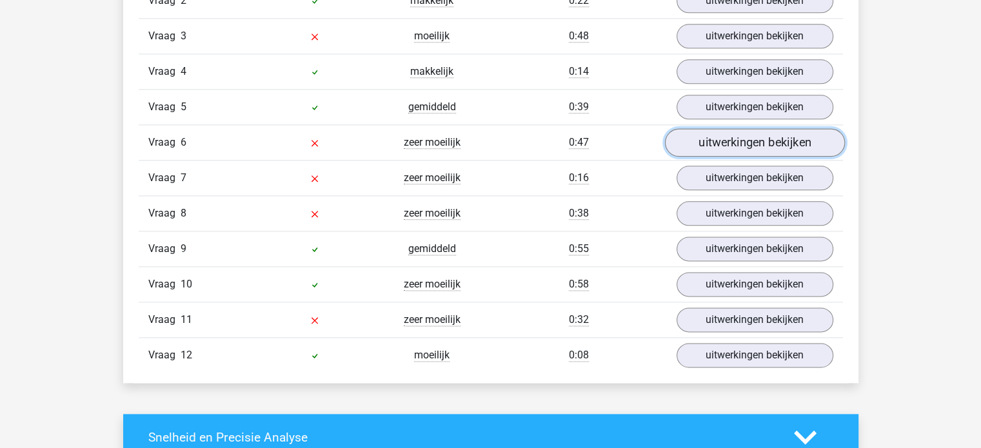
click at [738, 139] on link "uitwerkingen bekijken" at bounding box center [754, 142] width 180 height 28
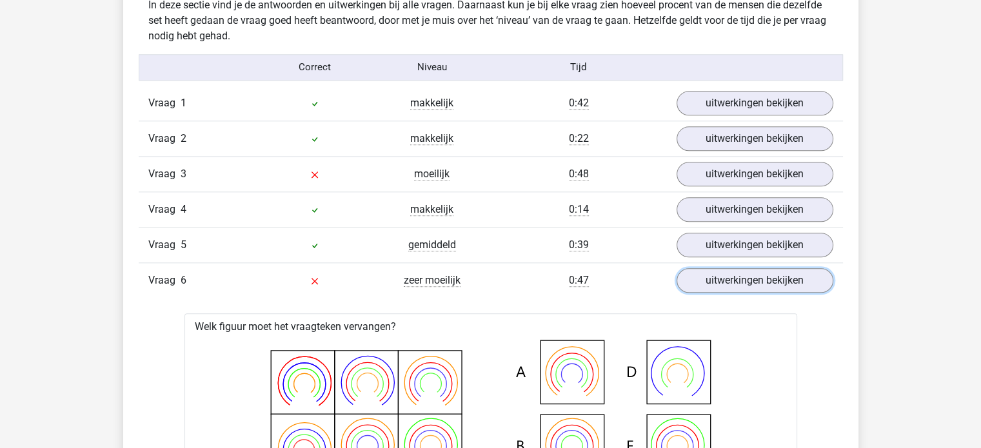
scroll to position [1484, 0]
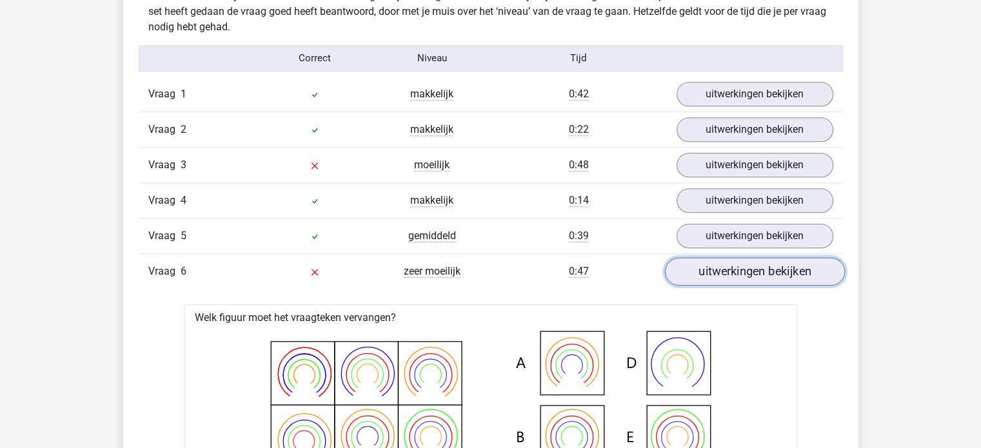
click at [733, 266] on link "uitwerkingen bekijken" at bounding box center [754, 271] width 180 height 28
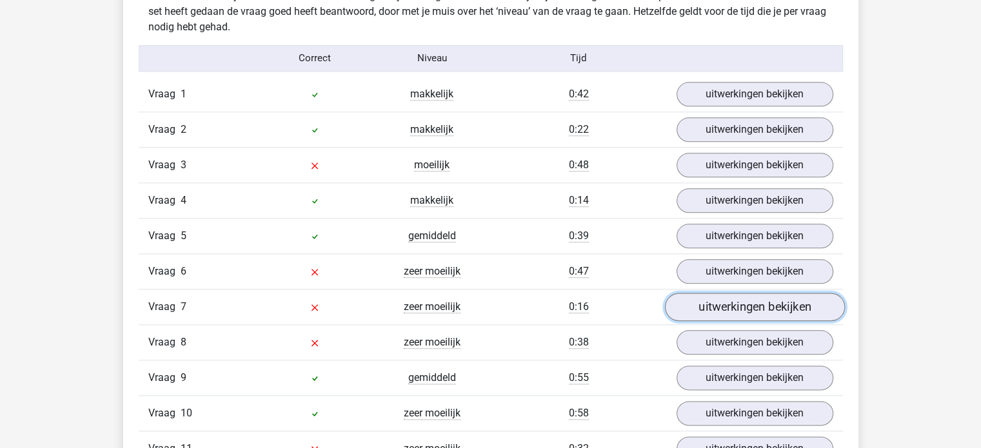
click at [741, 303] on link "uitwerkingen bekijken" at bounding box center [754, 307] width 180 height 28
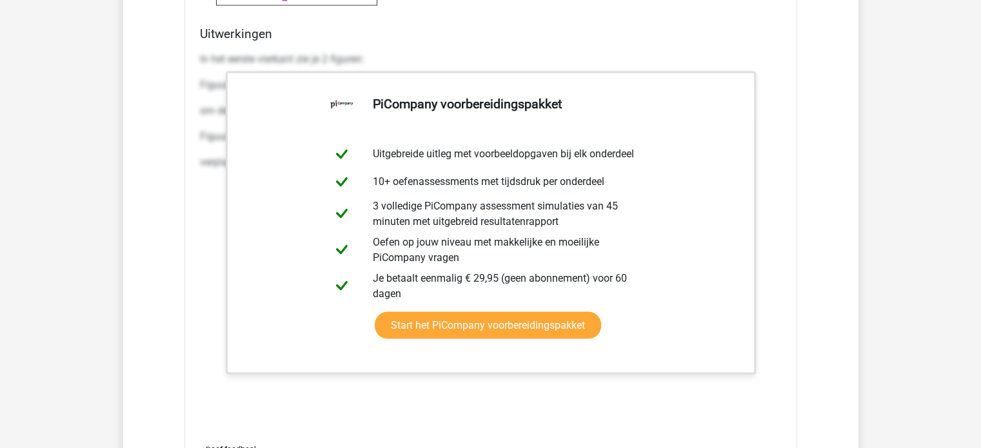
scroll to position [2516, 0]
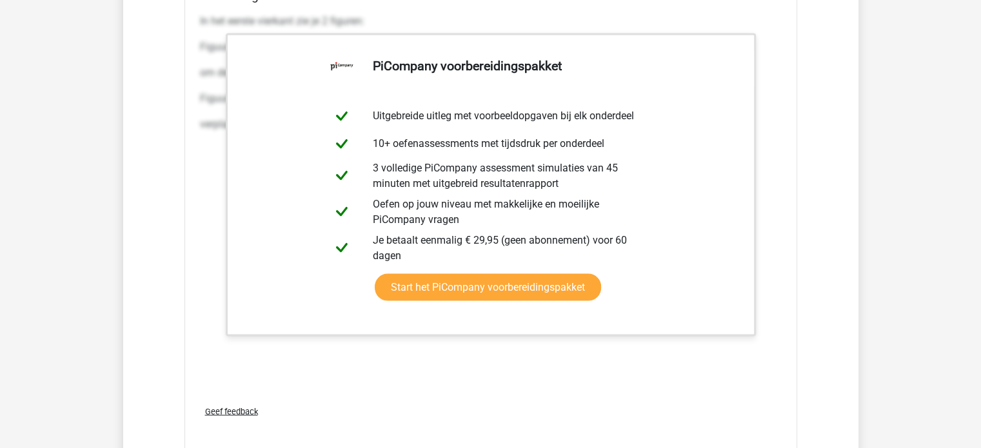
click at [666, 343] on div "In het eerste vierkant zie je 2 figuren: Figuur 1: een veelhoek met 4 zijden. D…" at bounding box center [491, 201] width 582 height 387
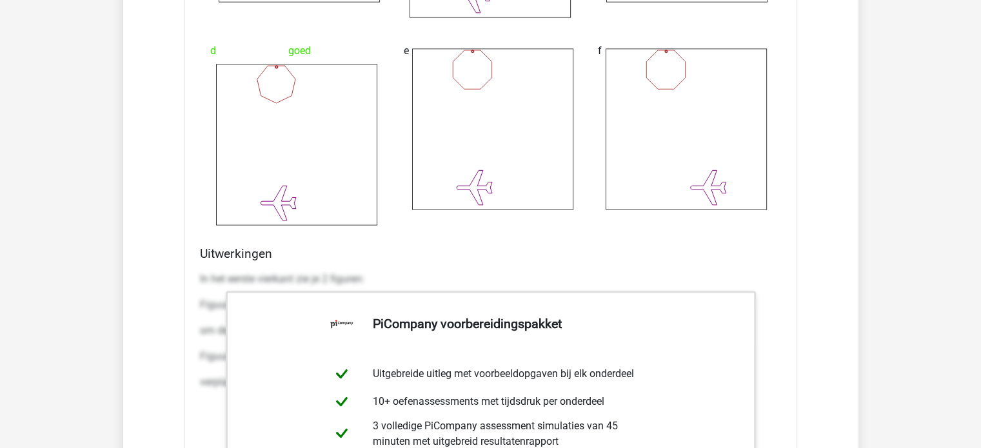
scroll to position [2258, 0]
click at [395, 261] on div "Uitwerkingen In het eerste vierkant zie je 2 figuren: Figuur 1: een veelhoek me…" at bounding box center [491, 449] width 592 height 407
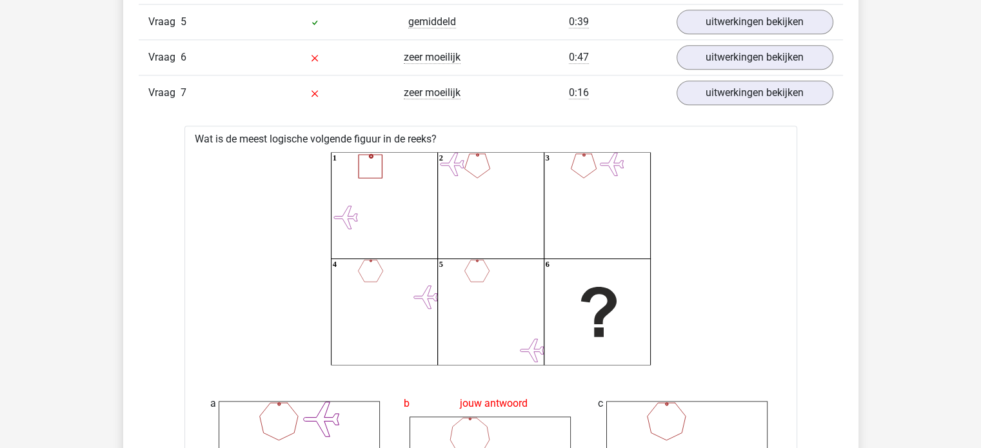
scroll to position [1677, 0]
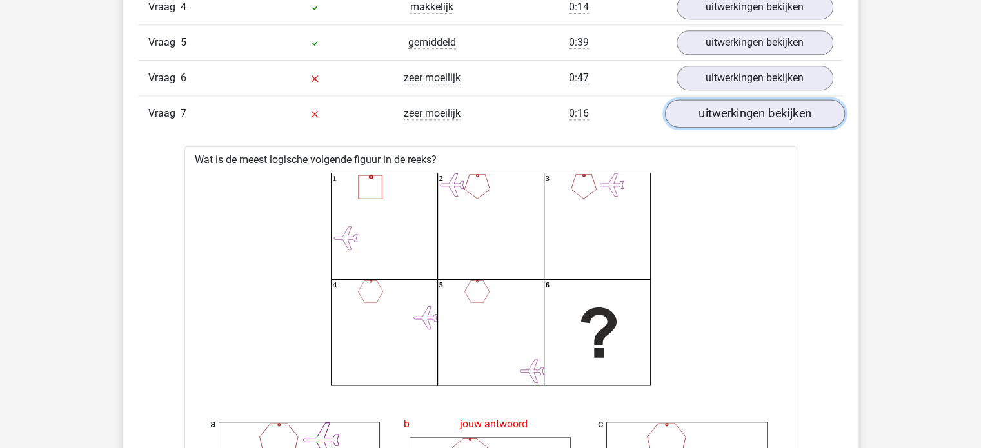
click at [716, 110] on link "uitwerkingen bekijken" at bounding box center [754, 113] width 180 height 28
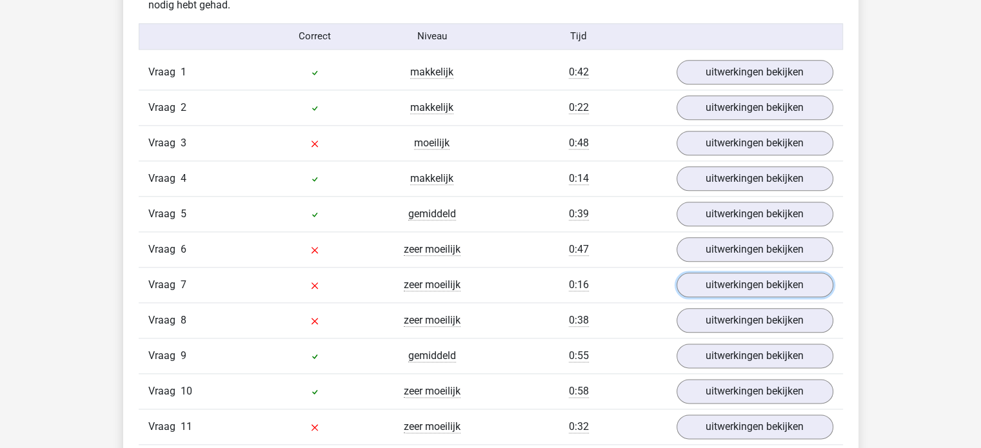
scroll to position [1484, 0]
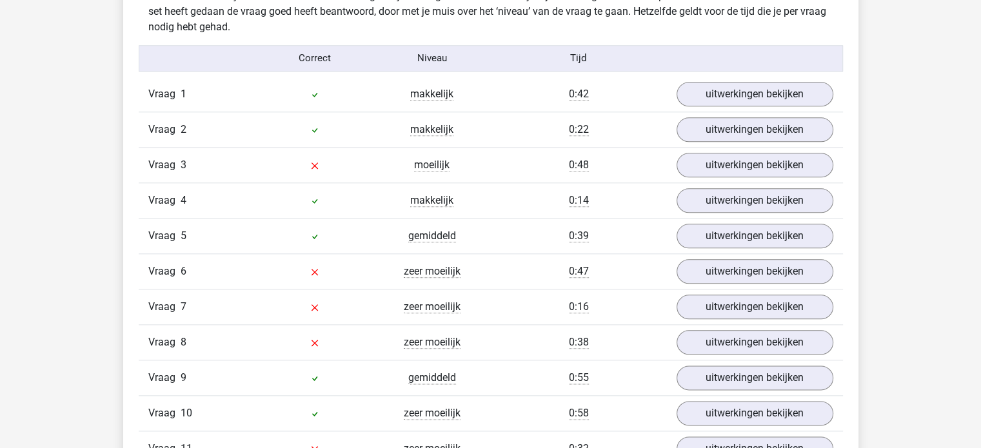
click at [300, 131] on div at bounding box center [314, 129] width 117 height 15
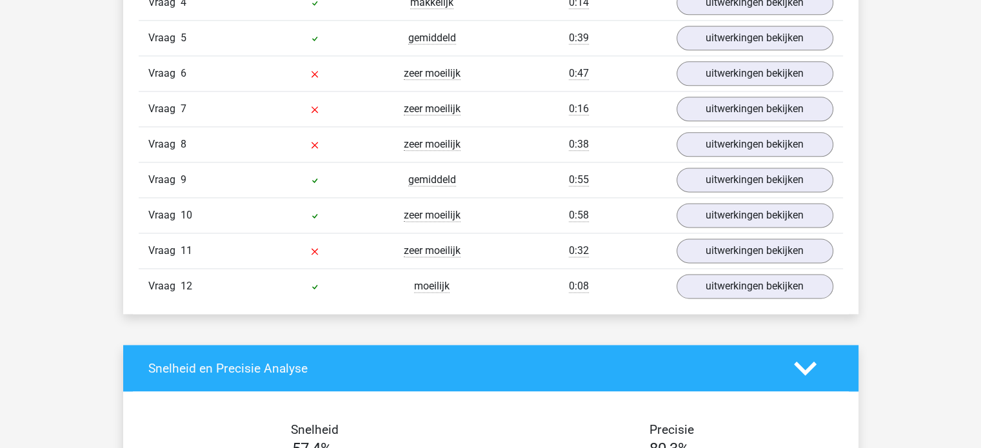
scroll to position [1677, 0]
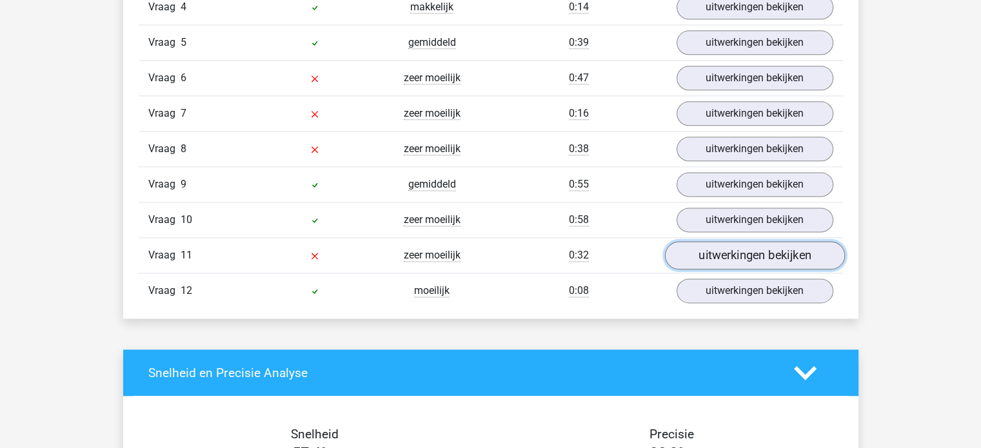
click at [702, 251] on link "uitwerkingen bekijken" at bounding box center [754, 255] width 180 height 28
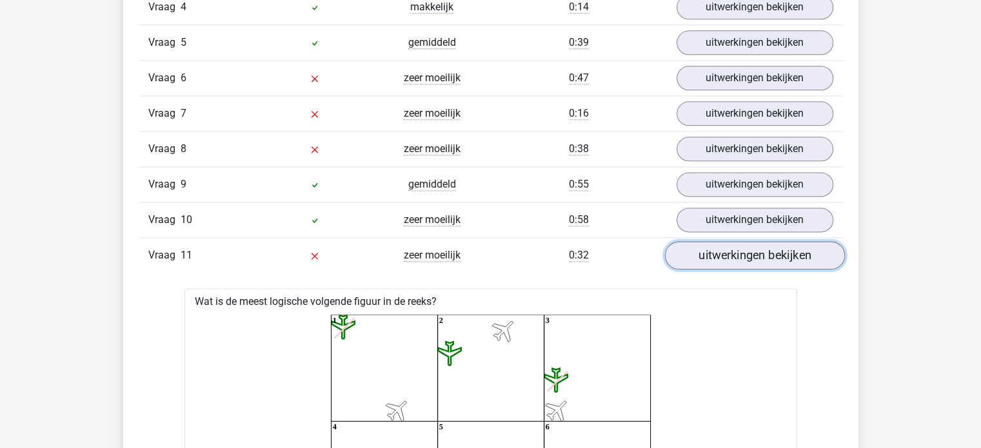
click at [726, 243] on link "uitwerkingen bekijken" at bounding box center [754, 255] width 180 height 28
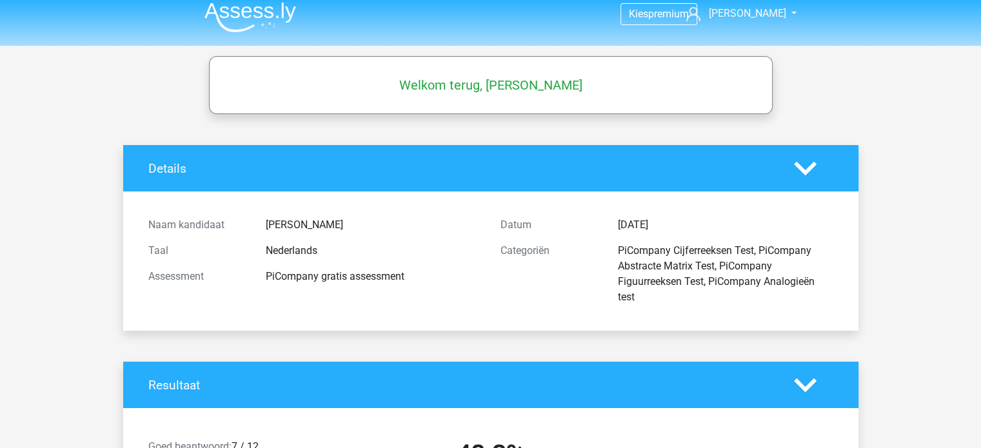
scroll to position [0, 0]
